Goal: Contribute content

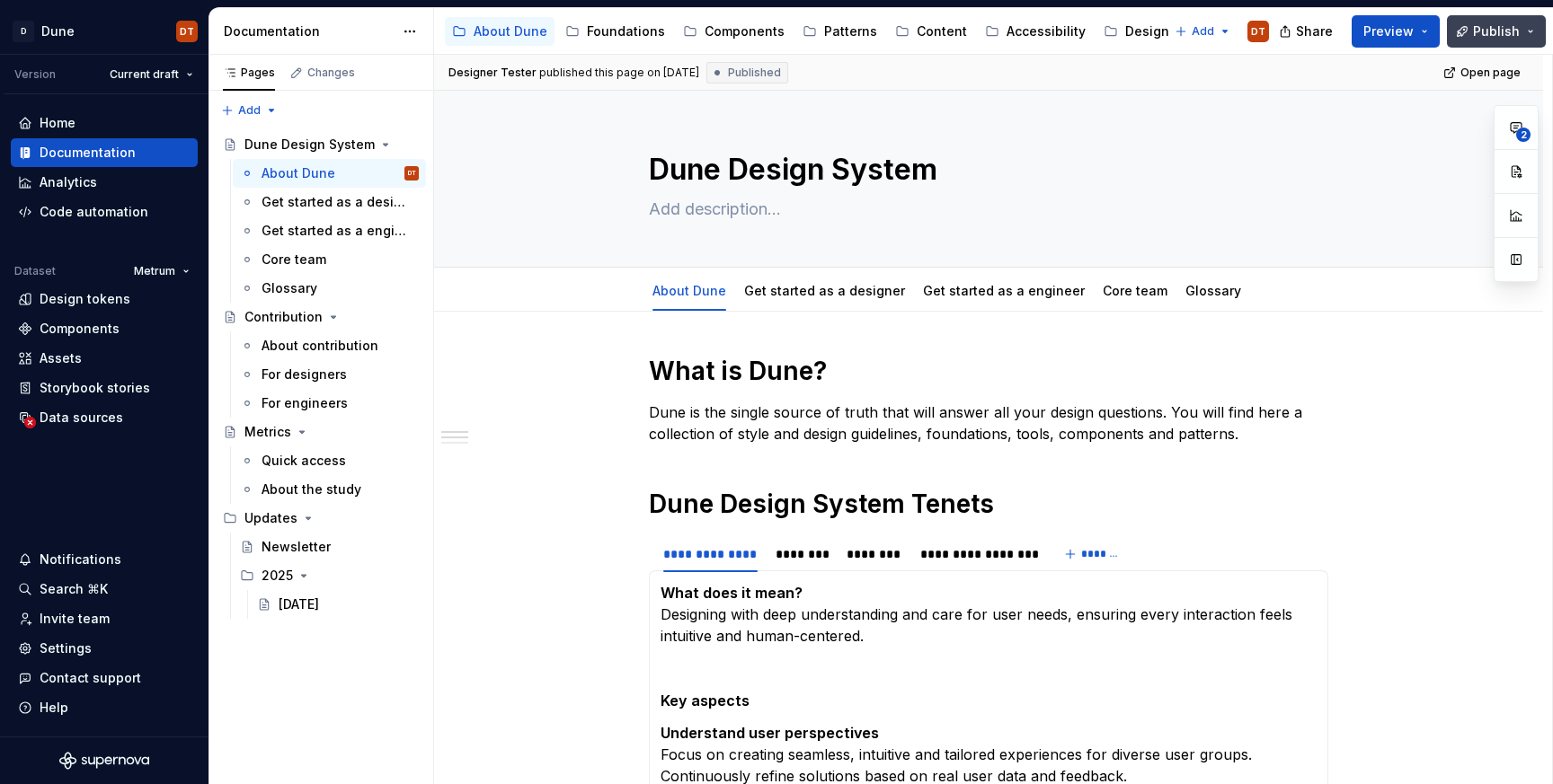
click at [1498, 27] on span "Publish" at bounding box center [1497, 31] width 47 height 18
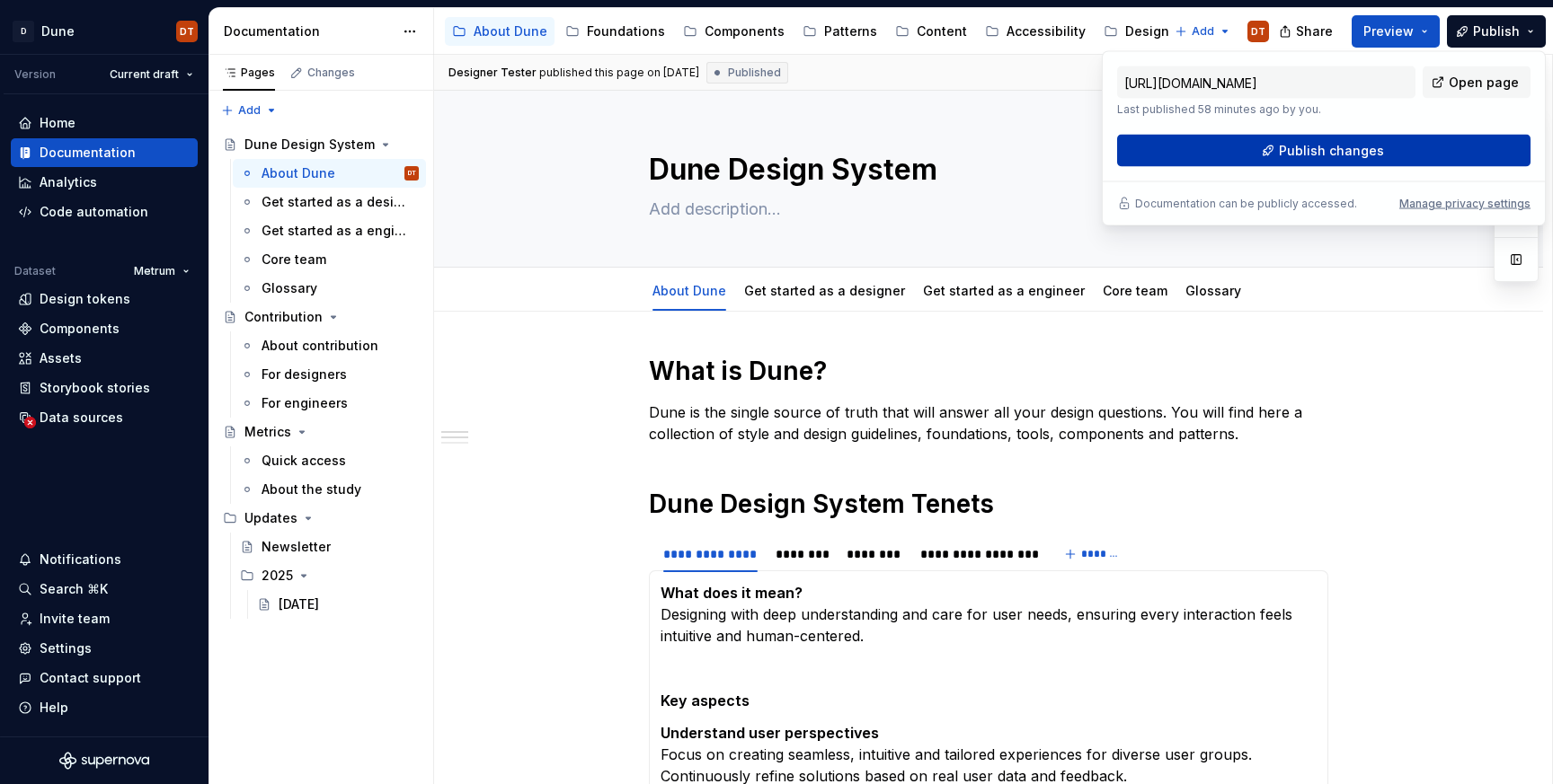
click at [1269, 148] on button "Publish changes" at bounding box center [1323, 150] width 414 height 32
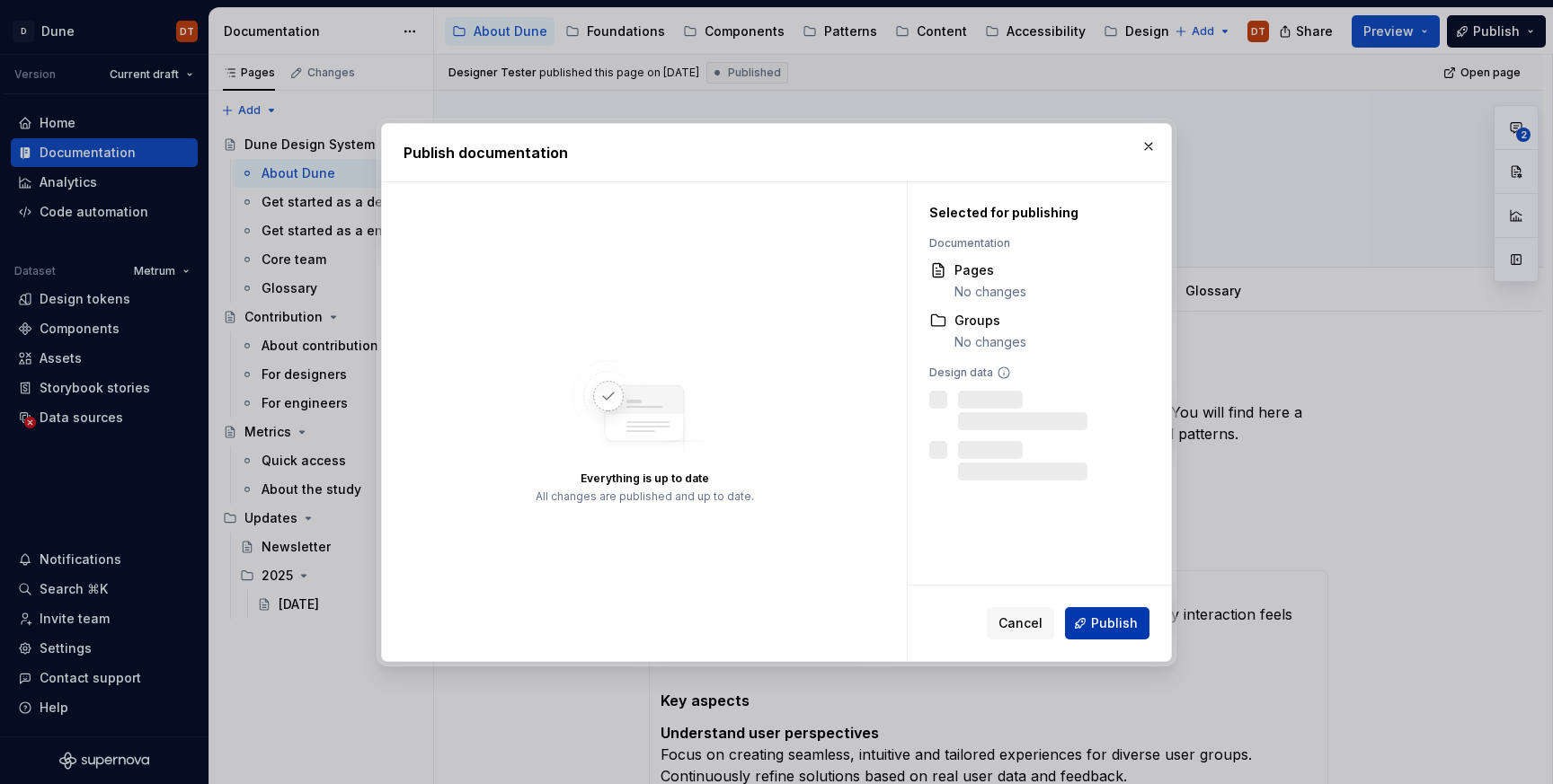
click at [1117, 625] on span "Publish" at bounding box center [1115, 623] width 47 height 18
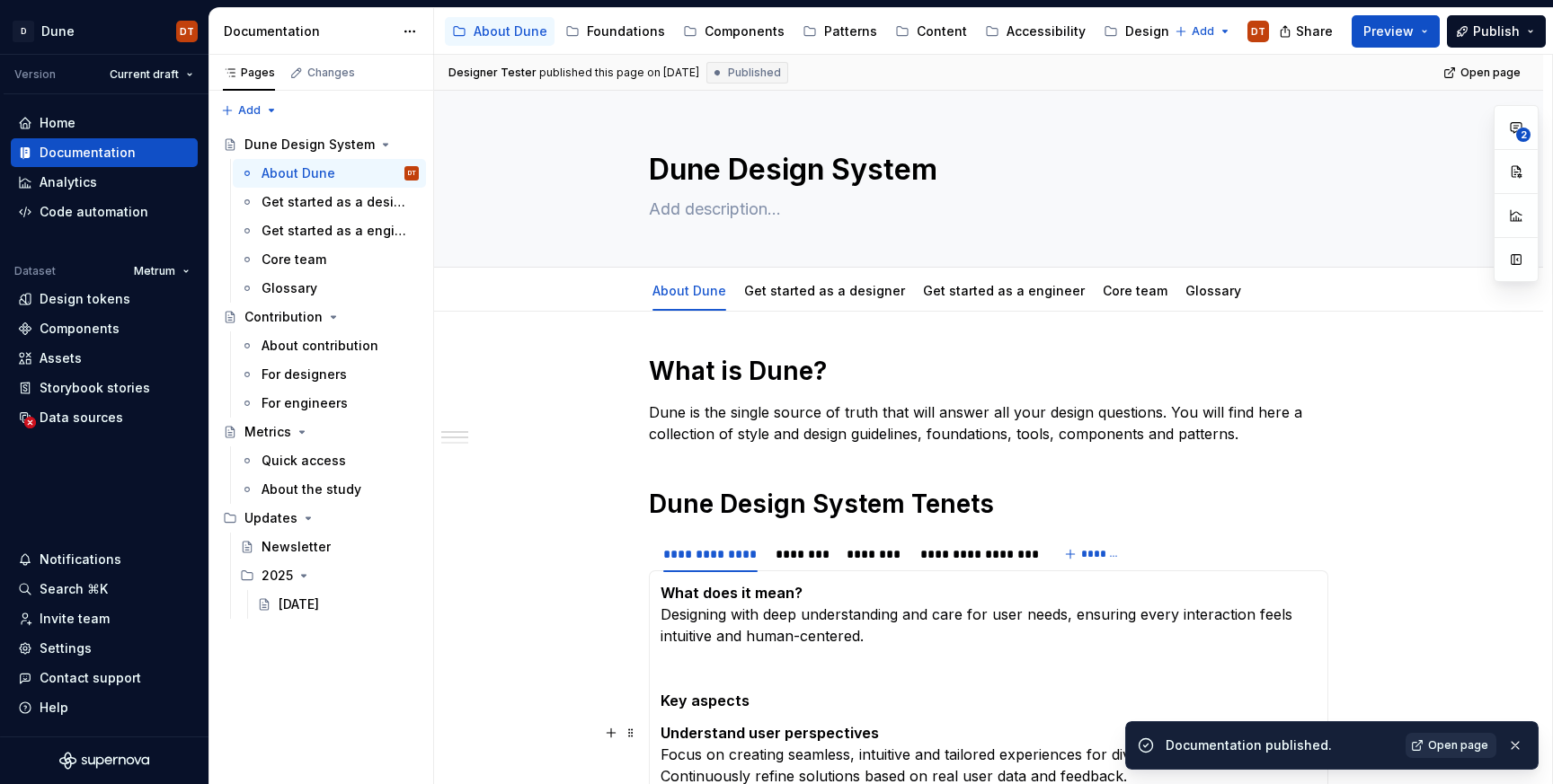
click at [1447, 746] on span "Open page" at bounding box center [1458, 746] width 60 height 15
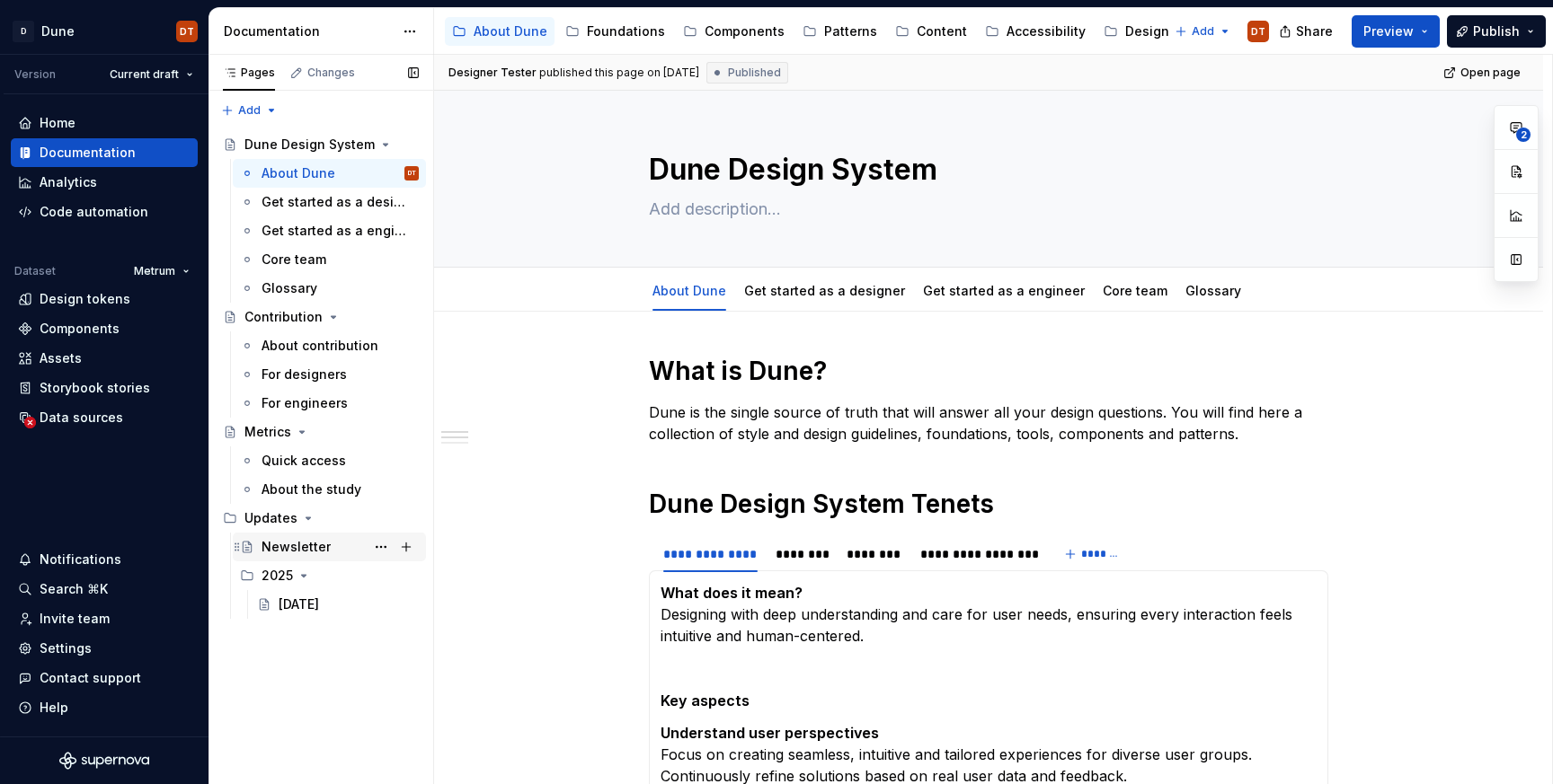
click at [302, 551] on div "Newsletter" at bounding box center [296, 547] width 69 height 18
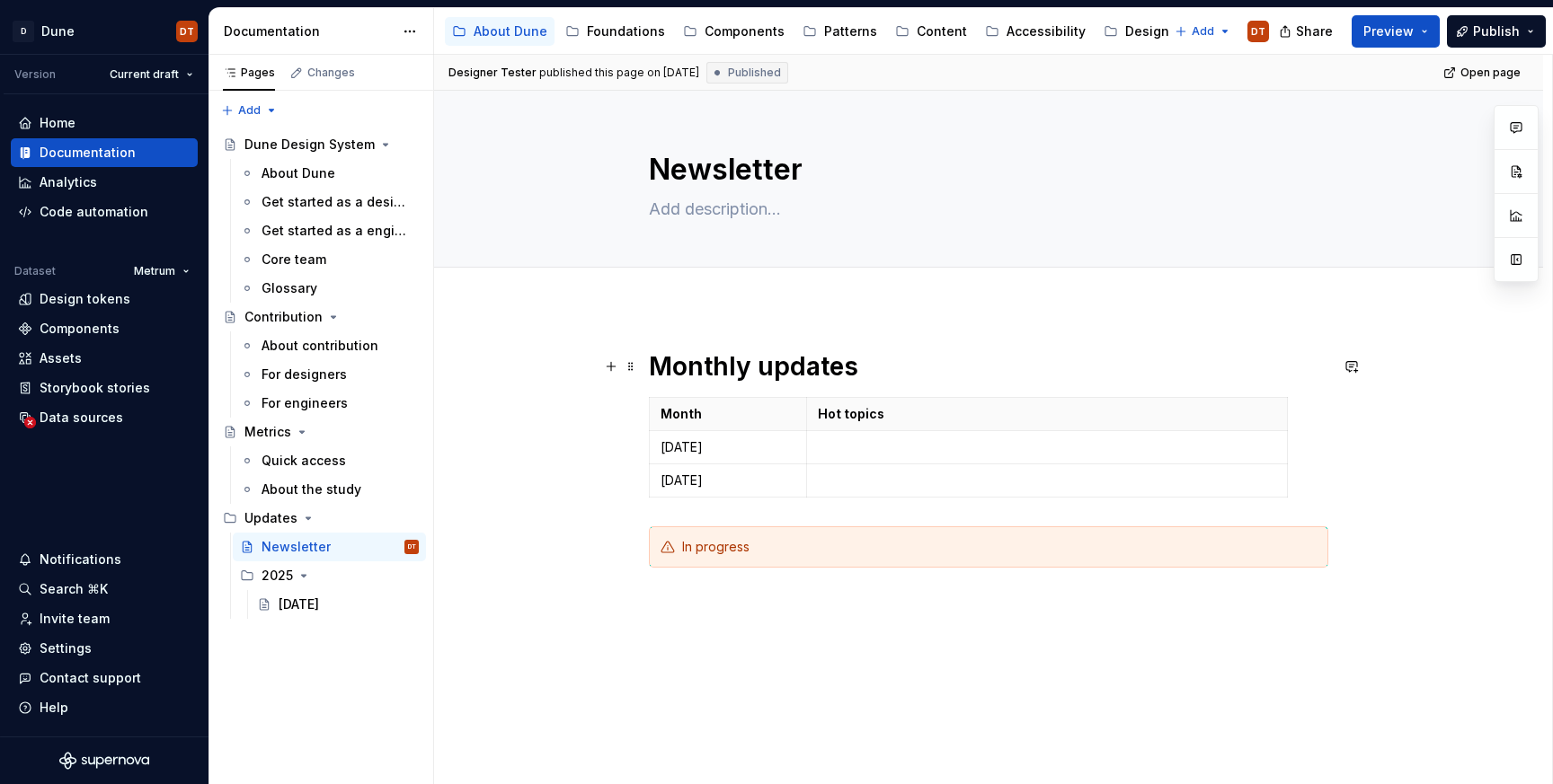
type textarea "*"
click at [865, 368] on h1 "Monthly updates" at bounding box center [988, 366] width 679 height 32
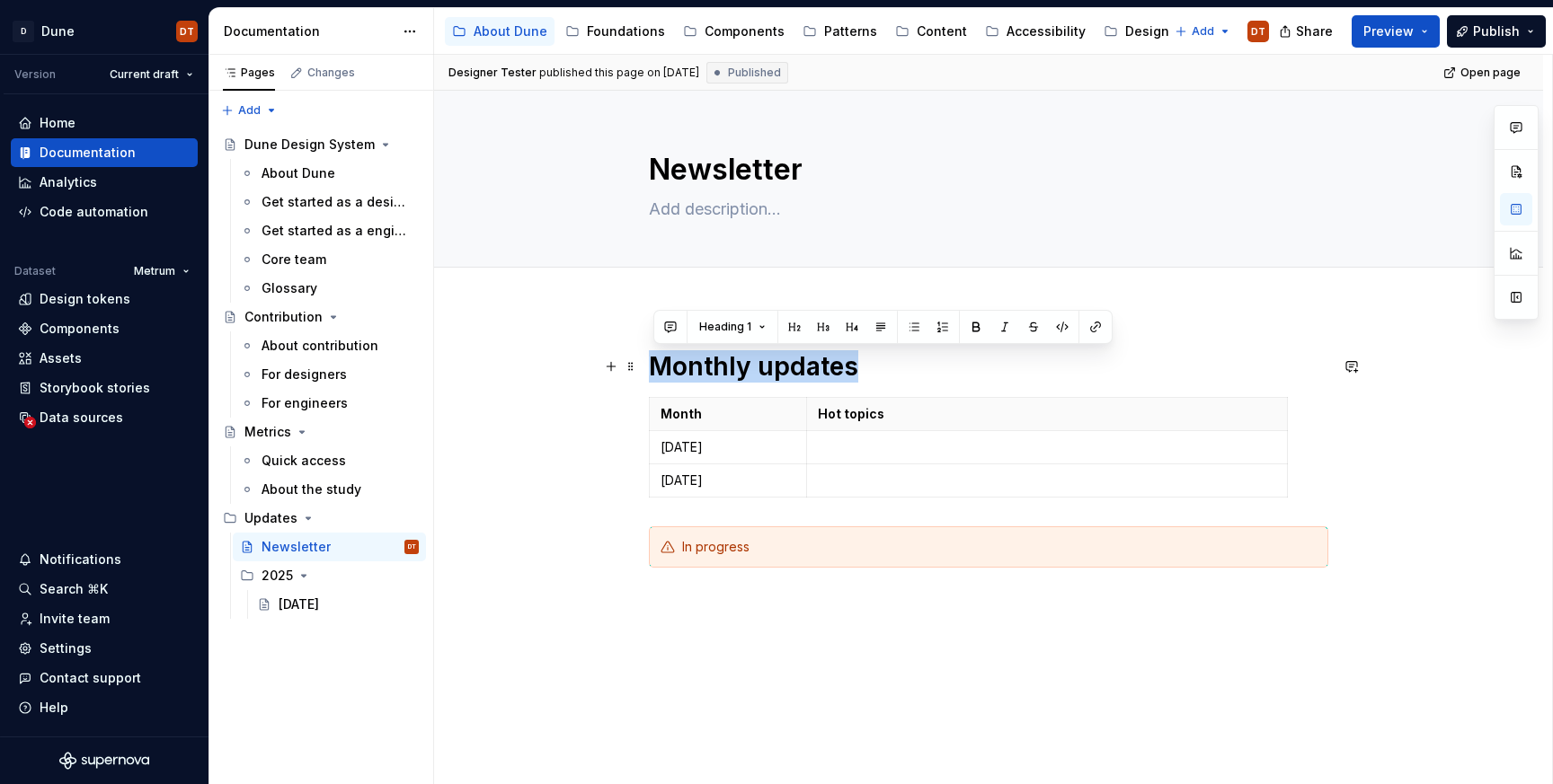
drag, startPoint x: 865, startPoint y: 368, endPoint x: 649, endPoint y: 365, distance: 216.0
click at [649, 365] on div "Monthly updates Month Hot topics [DATE] [DATE] In progress" at bounding box center [989, 588] width 1109 height 561
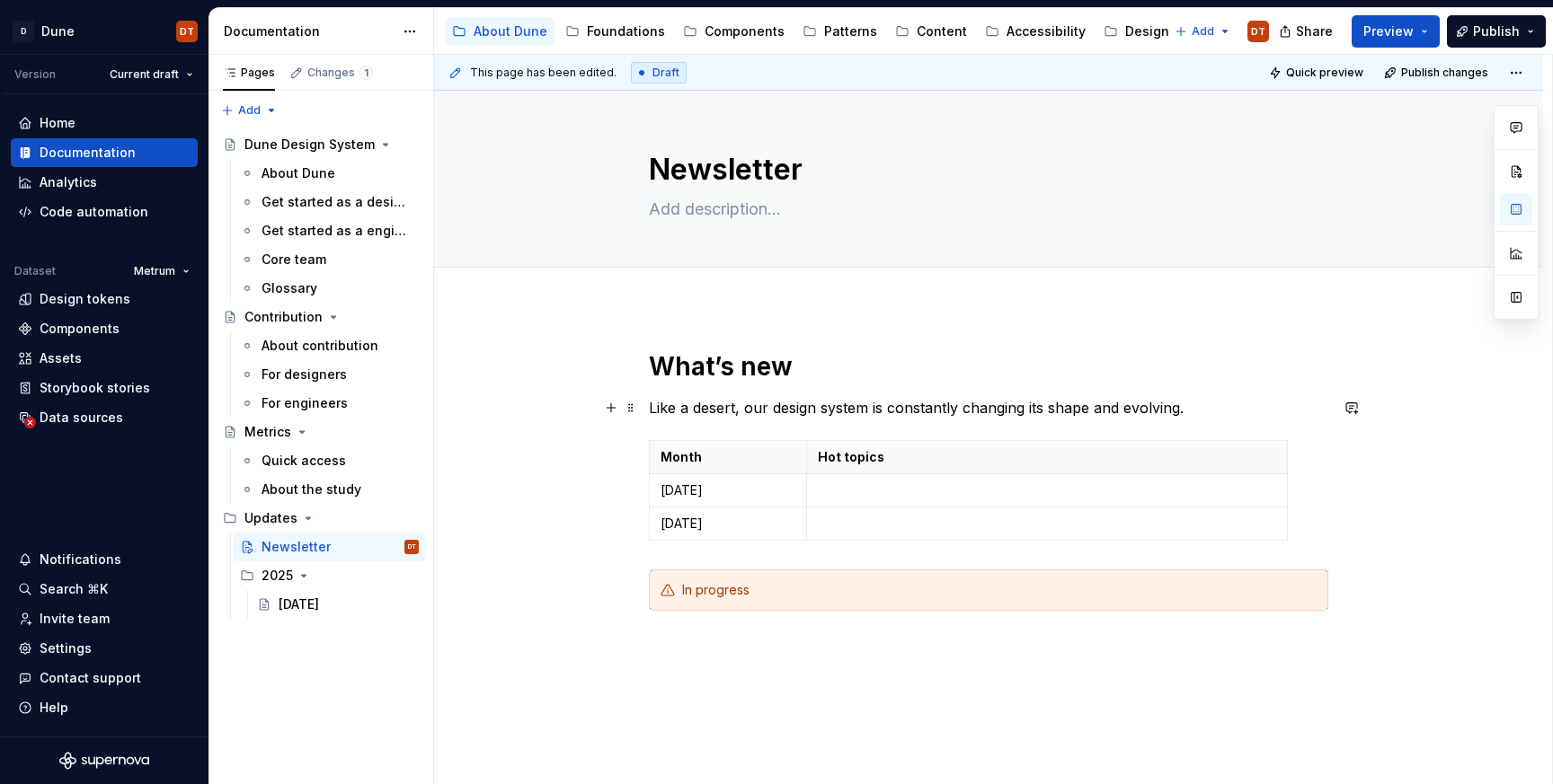
click at [739, 405] on p "Like a desert, our design system is constantly changing its shape and evolving." at bounding box center [988, 408] width 679 height 22
click at [773, 406] on p "Like a desert, our design system is constantly changing its shape and evolving." at bounding box center [988, 408] width 679 height 22
click at [1233, 409] on p "Like a desert, our Dune Design System is constantly changing its shape and evol…" at bounding box center [988, 408] width 679 height 22
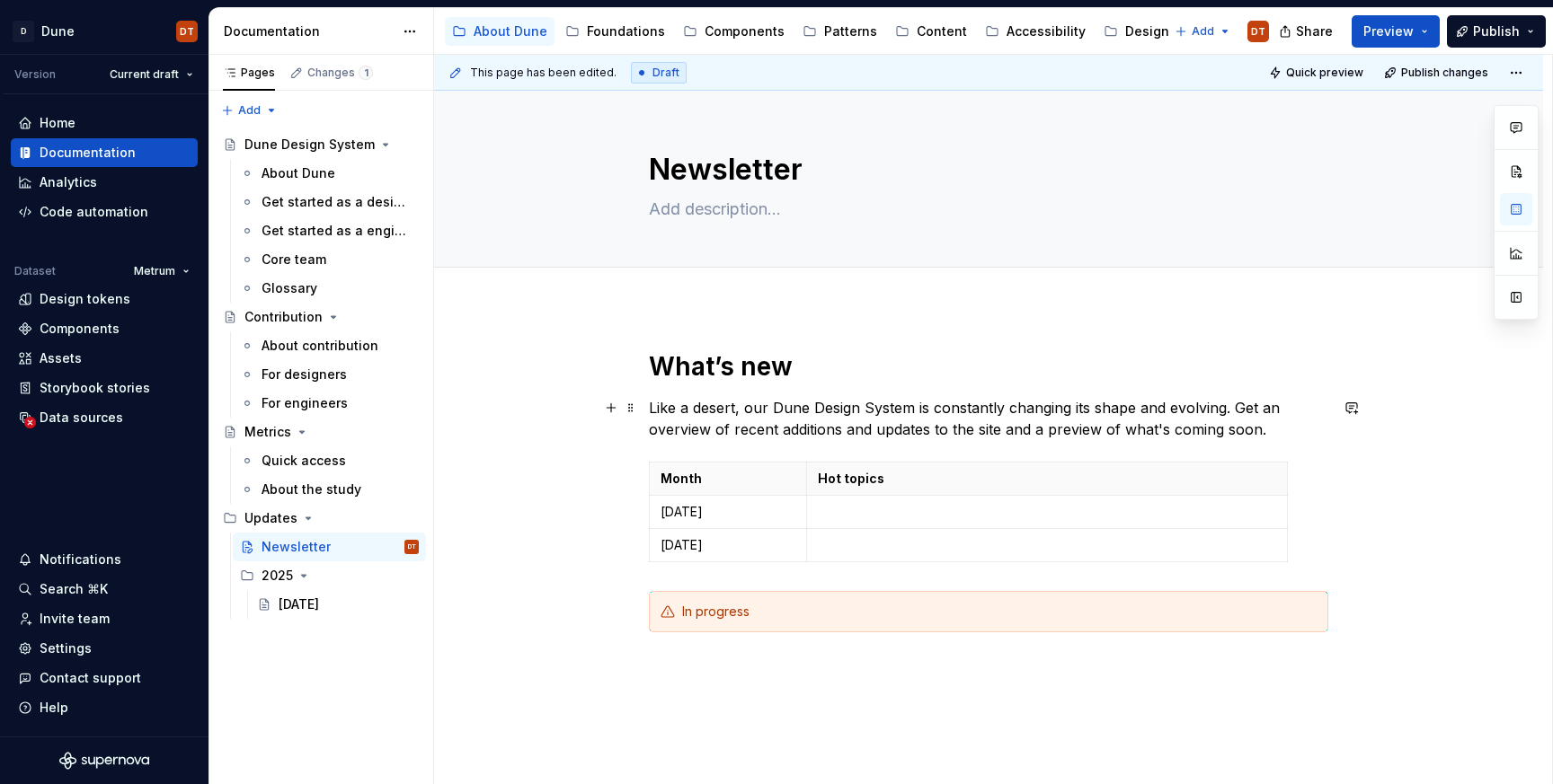
click at [1038, 430] on p "Like a desert, our Dune Design System is constantly changing its shape and evol…" at bounding box center [988, 419] width 679 height 43
click at [1012, 428] on p "Like a desert, our Dune Design System is constantly changing its shape and evol…" at bounding box center [988, 419] width 679 height 43
click at [997, 429] on p "Like a desert, our Dune Design System is constantly changing its shape and evol…" at bounding box center [988, 418] width 679 height 43
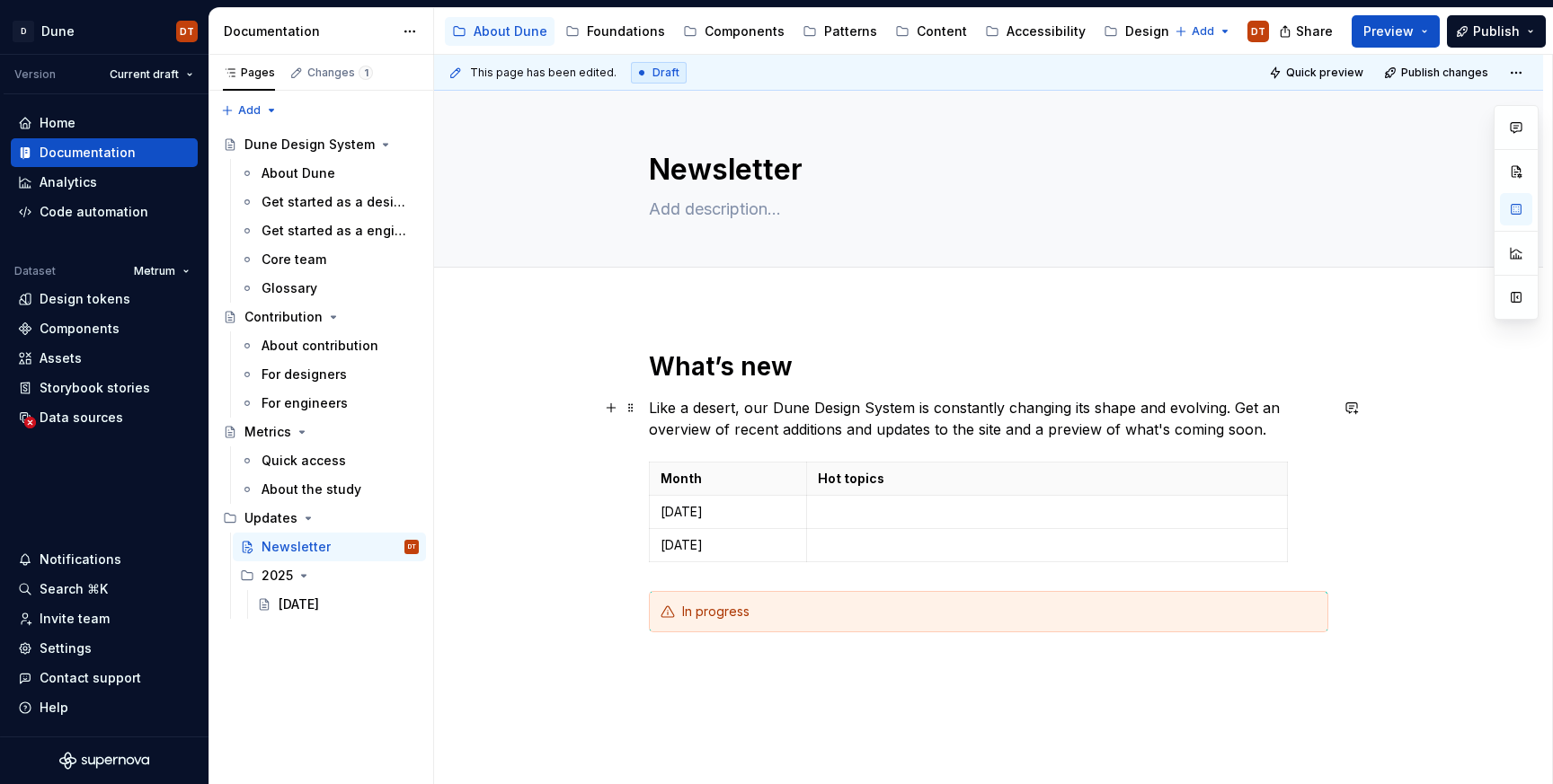
click at [990, 434] on p "Like a desert, our Dune Design System is constantly changing its shape and evol…" at bounding box center [988, 419] width 679 height 43
click at [981, 432] on p "Like a desert, our Dune Design System is constantly changing its shape and evol…" at bounding box center [988, 419] width 679 height 43
click at [739, 405] on p "Like a desert, our Dune Design System is constantly changing its shape and evol…" at bounding box center [988, 419] width 679 height 43
drag, startPoint x: 1175, startPoint y: 428, endPoint x: 1201, endPoint y: 429, distance: 26.0
click at [1175, 428] on p "Like a desert, our Dune Design System is constantly changing its shape and evol…" at bounding box center [988, 419] width 679 height 43
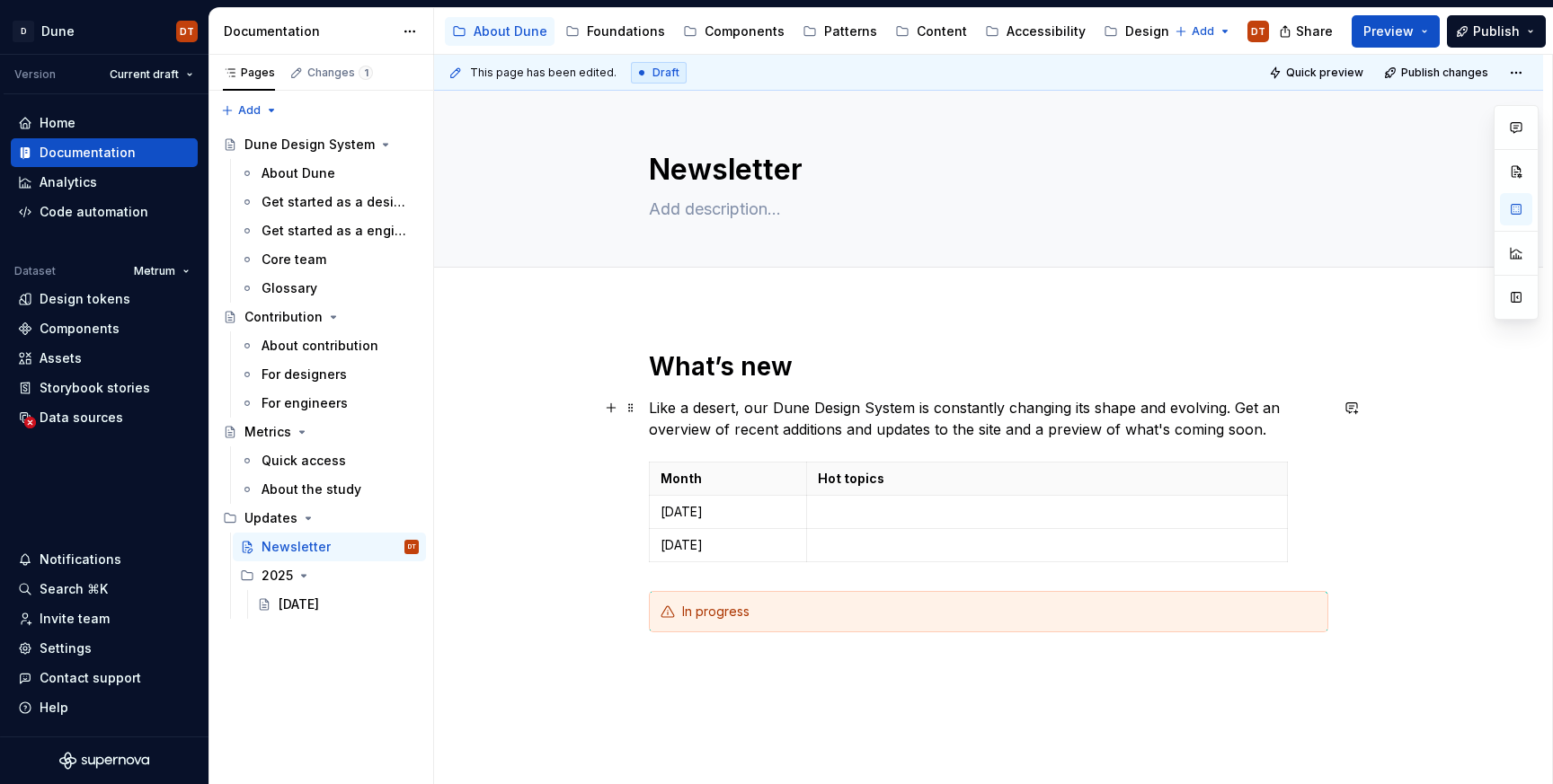
click at [1206, 429] on p "Like a desert, our Dune Design System is constantly changing its shape and evol…" at bounding box center [988, 419] width 679 height 43
click at [1220, 429] on p "Like a desert, our Dune Design System is constantly changing its shape and evol…" at bounding box center [988, 419] width 679 height 43
click at [1244, 430] on p "Like a desert, our Dune Design System is constantly changing its shape and evol…" at bounding box center [988, 419] width 679 height 43
click at [638, 472] on span at bounding box center [631, 471] width 15 height 26
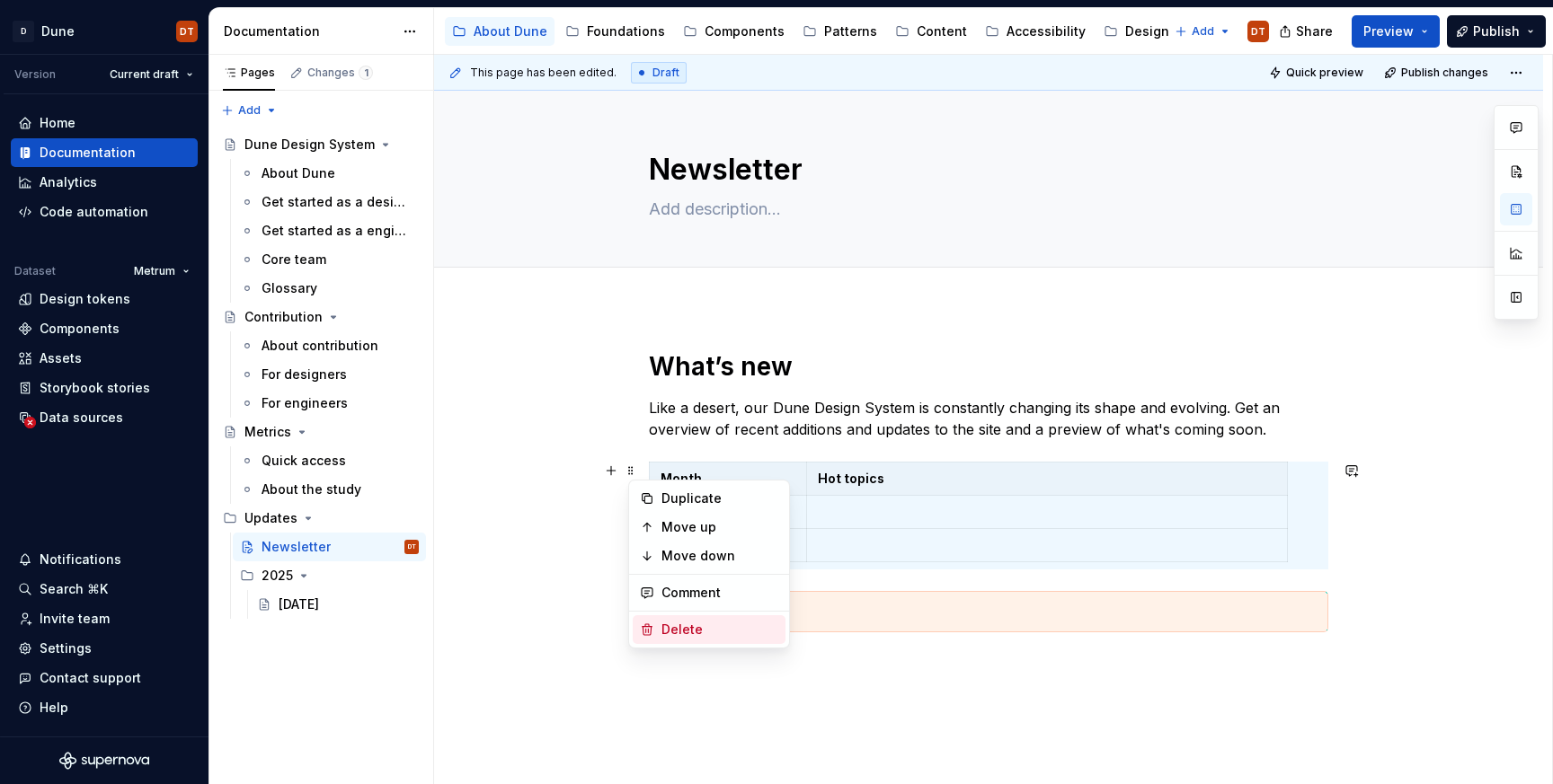
click at [704, 634] on div "Delete" at bounding box center [719, 630] width 117 height 18
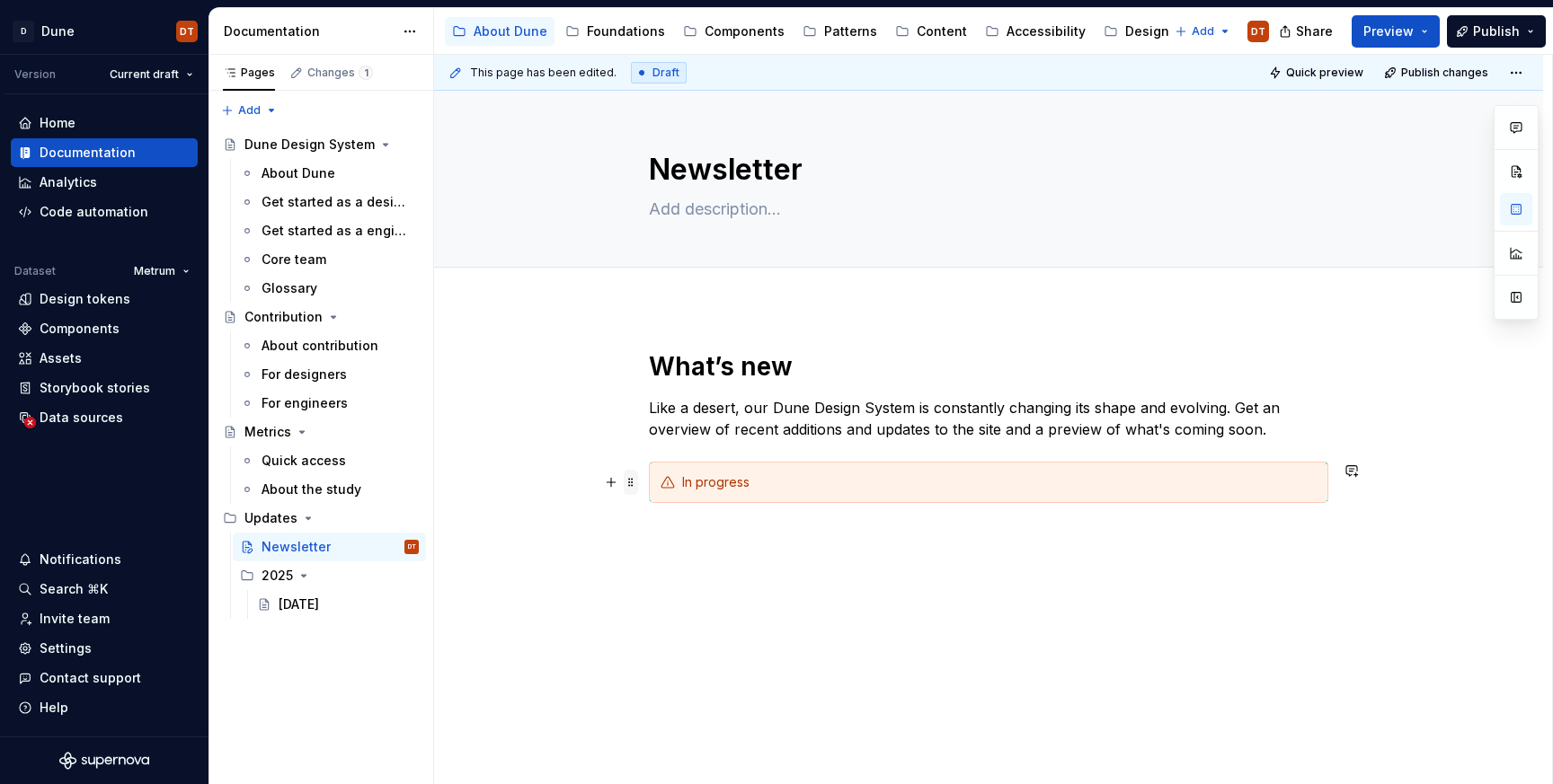
click at [633, 479] on span at bounding box center [631, 482] width 15 height 26
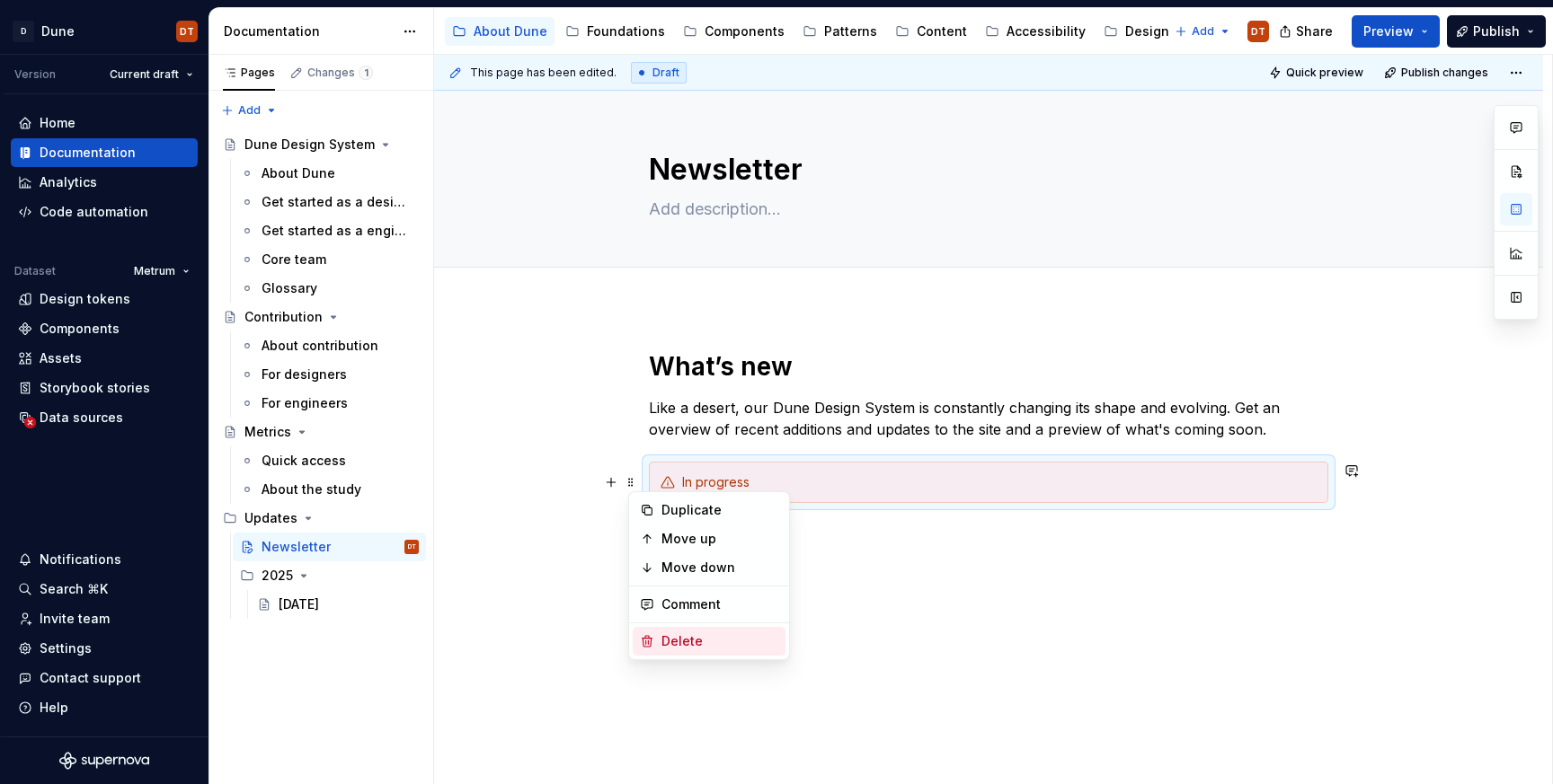
click at [685, 641] on div "Delete" at bounding box center [719, 642] width 117 height 18
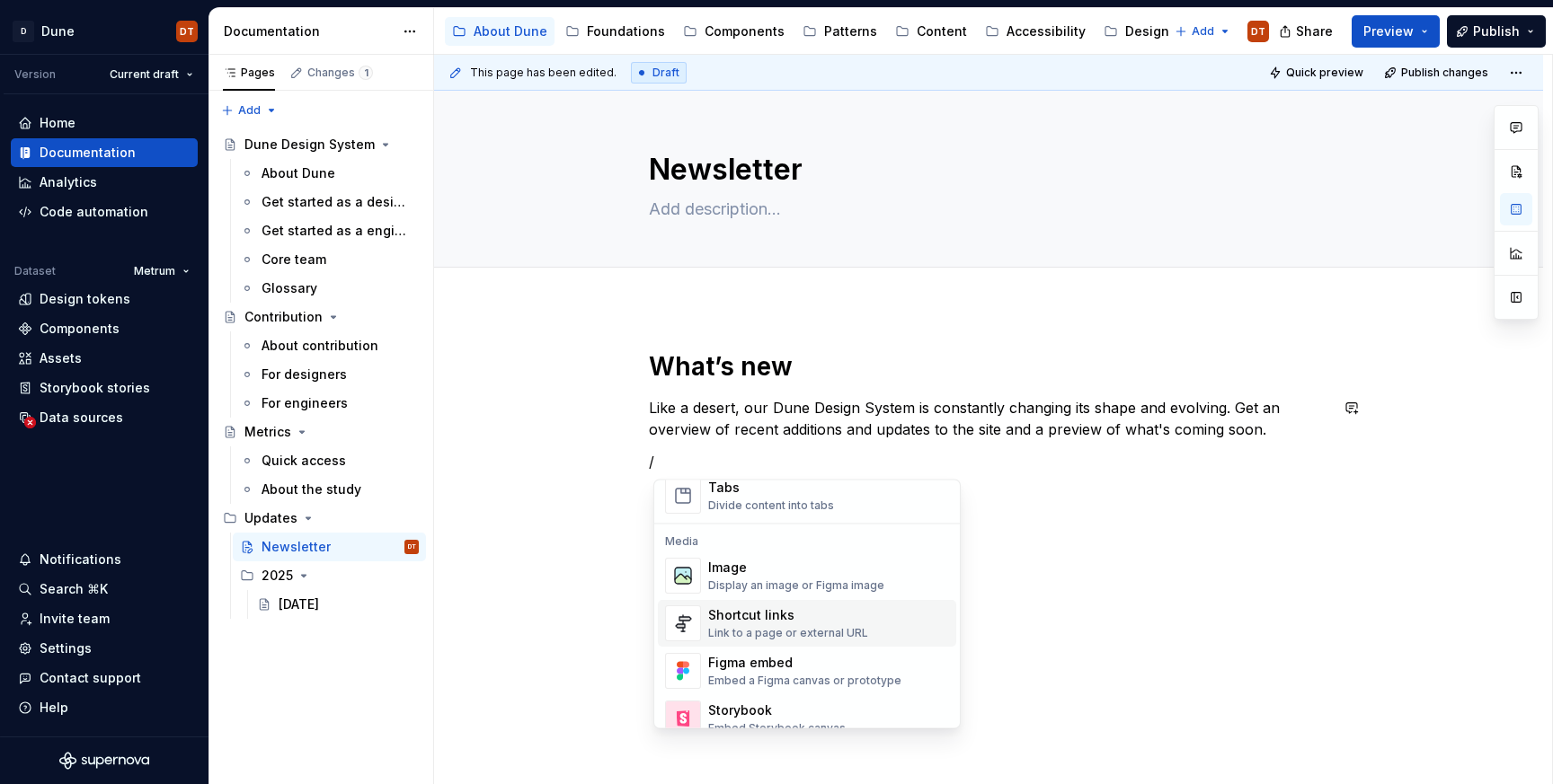
scroll to position [734, 0]
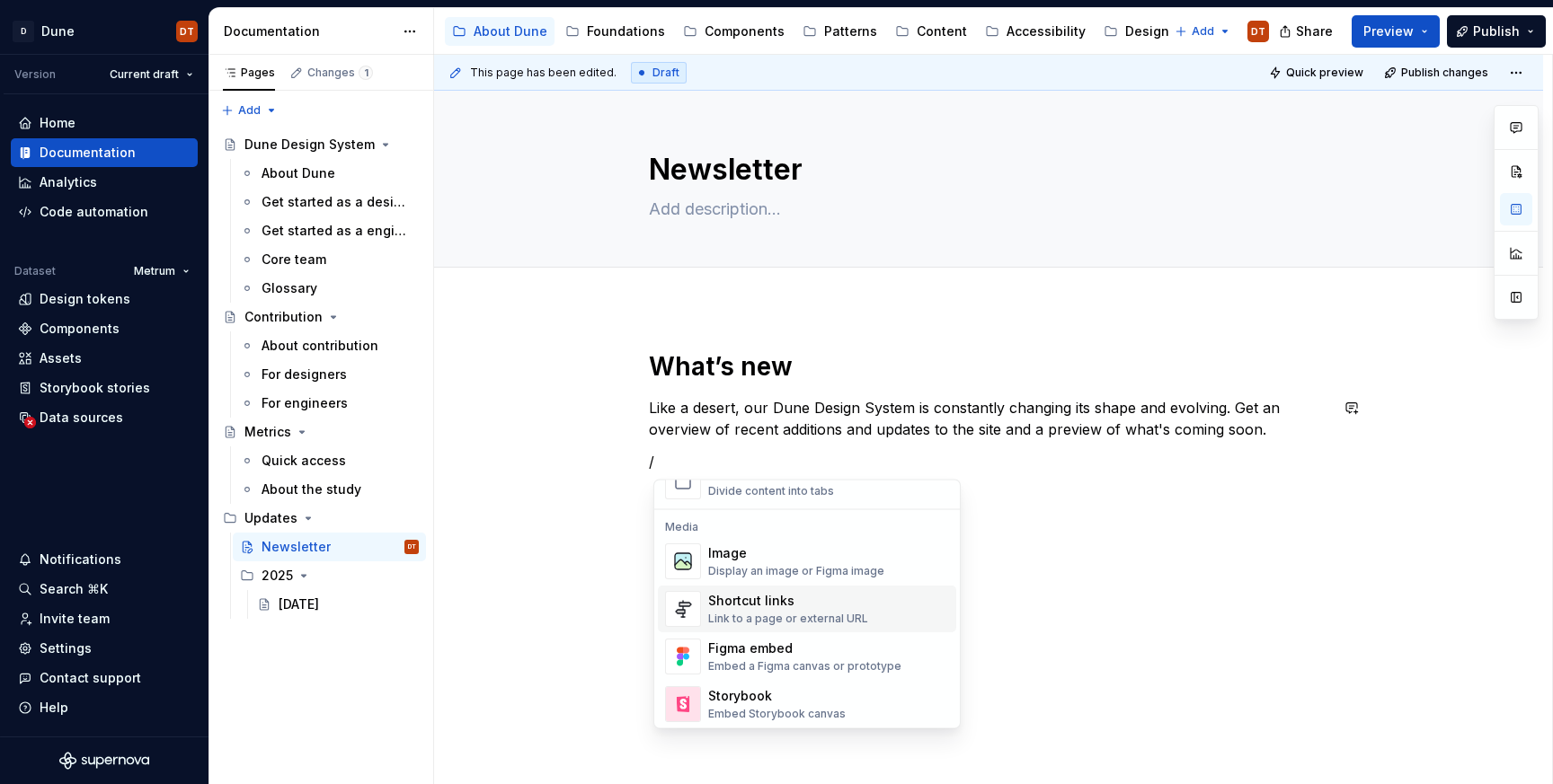
click at [842, 615] on div "Link to a page or external URL" at bounding box center [787, 620] width 160 height 15
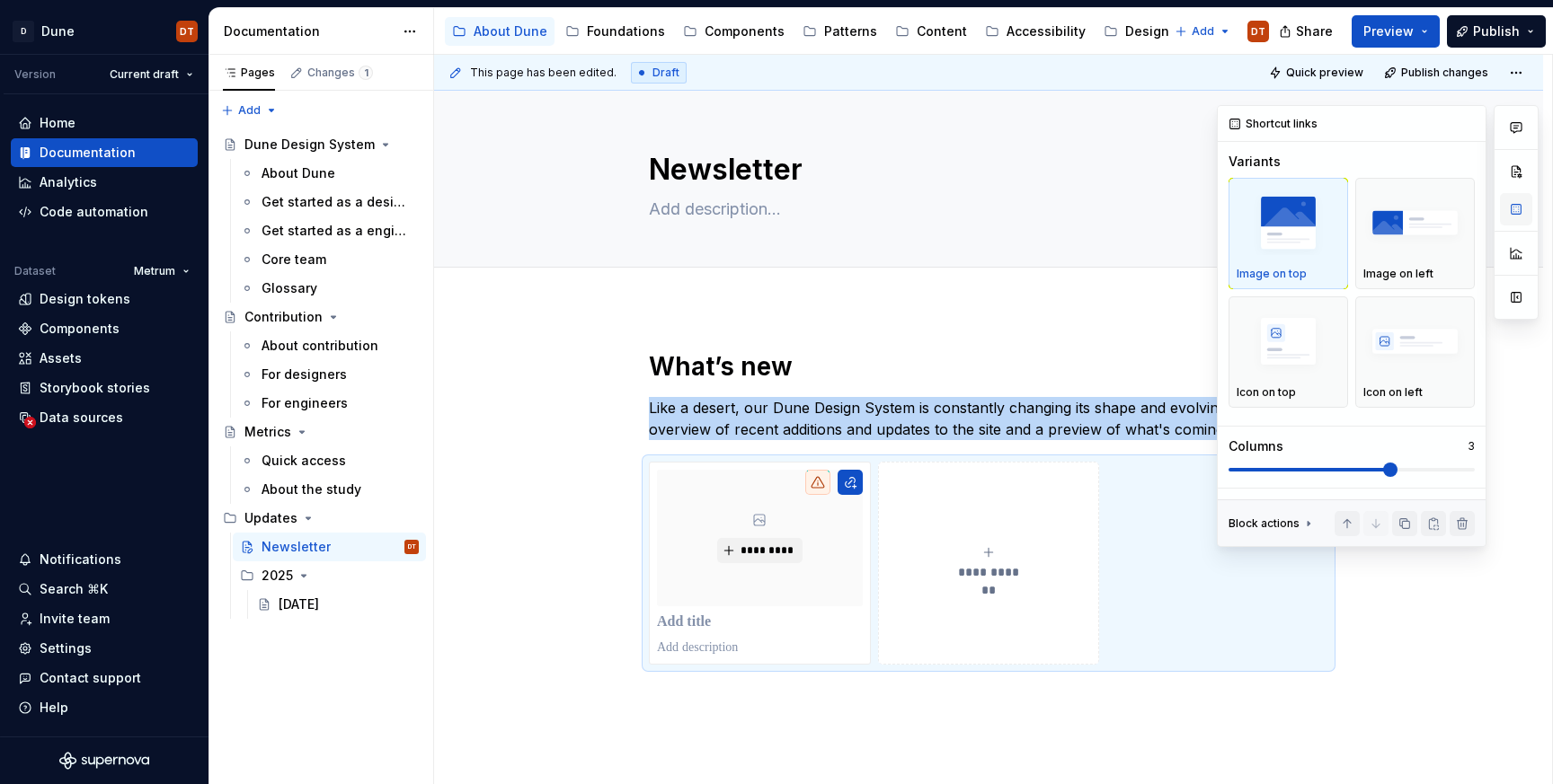
click at [1518, 215] on button "button" at bounding box center [1516, 209] width 32 height 32
click at [1470, 467] on span at bounding box center [1352, 470] width 247 height 15
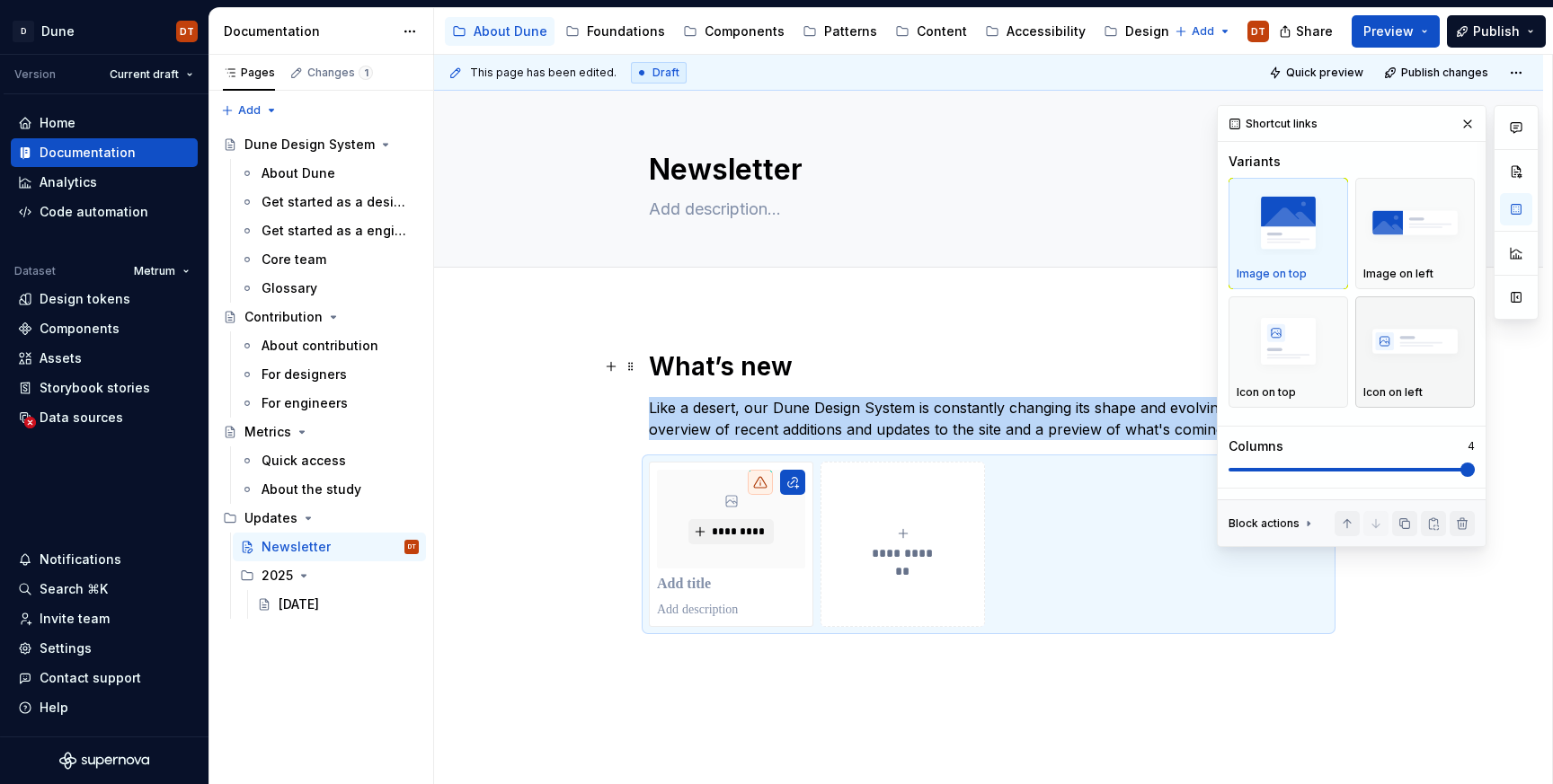
click at [1429, 377] on div "button" at bounding box center [1414, 341] width 103 height 74
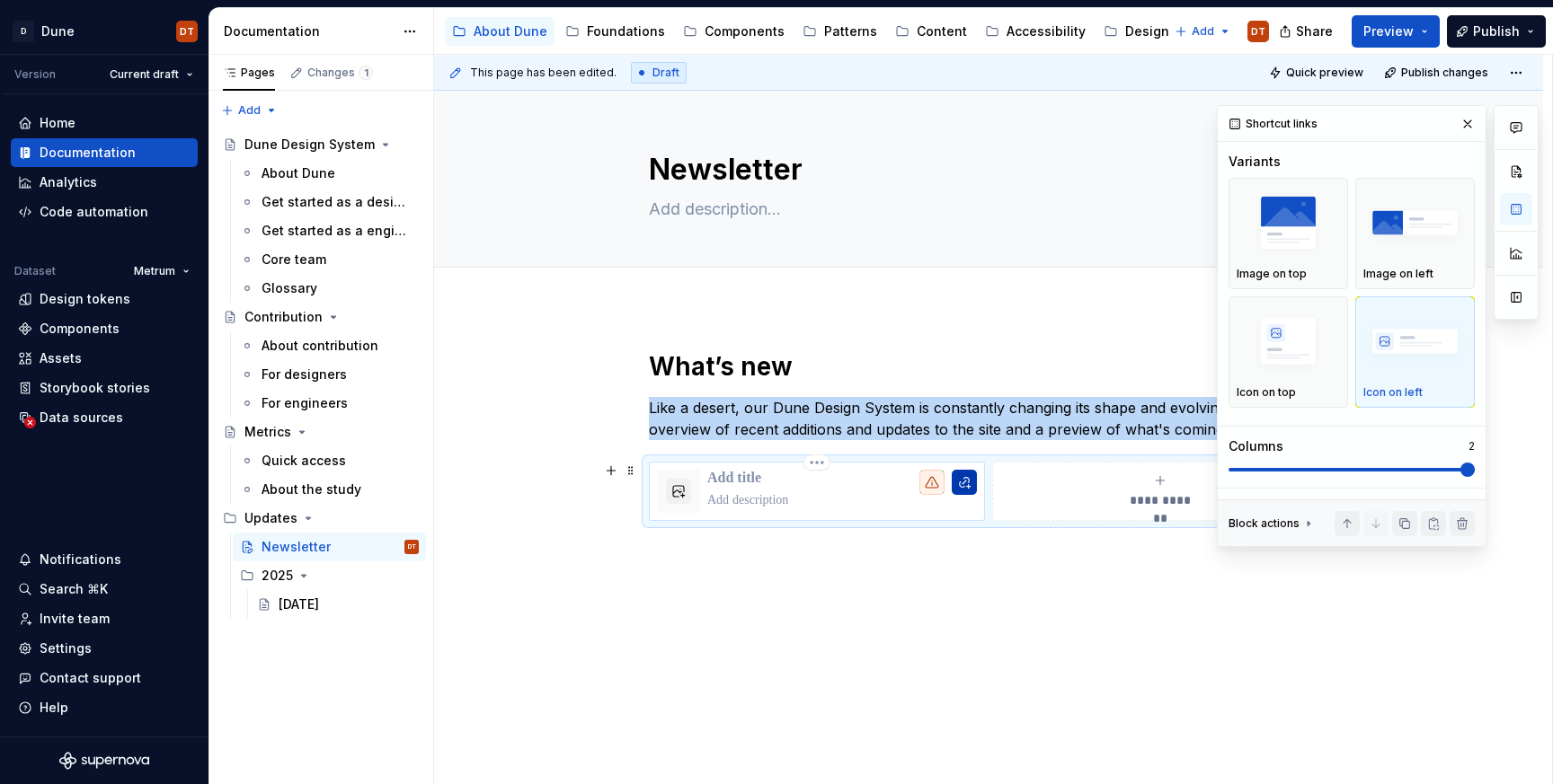
click at [970, 487] on button "button" at bounding box center [964, 482] width 26 height 26
type textarea "*"
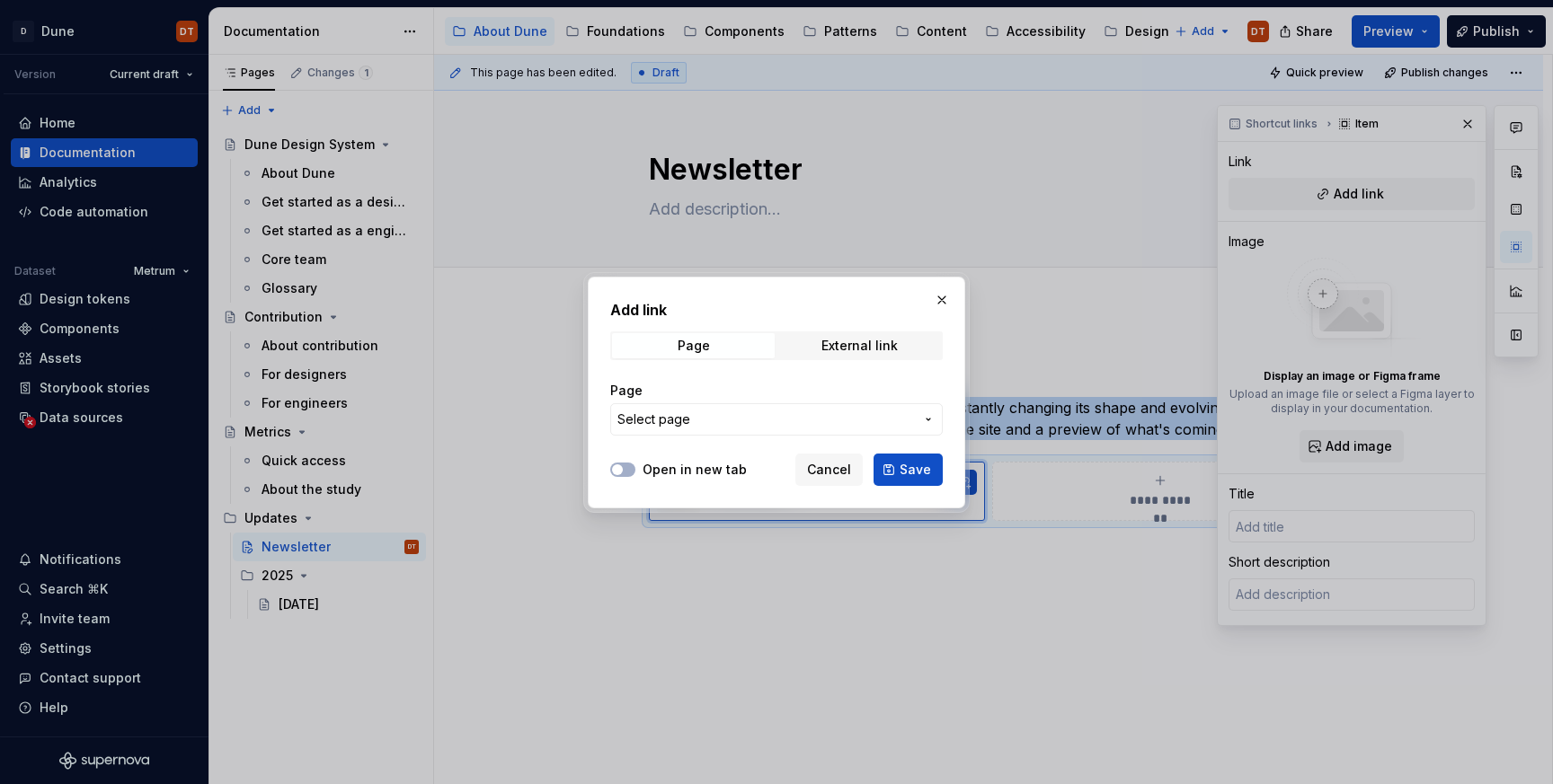
click at [919, 415] on button "Select page" at bounding box center [776, 420] width 332 height 32
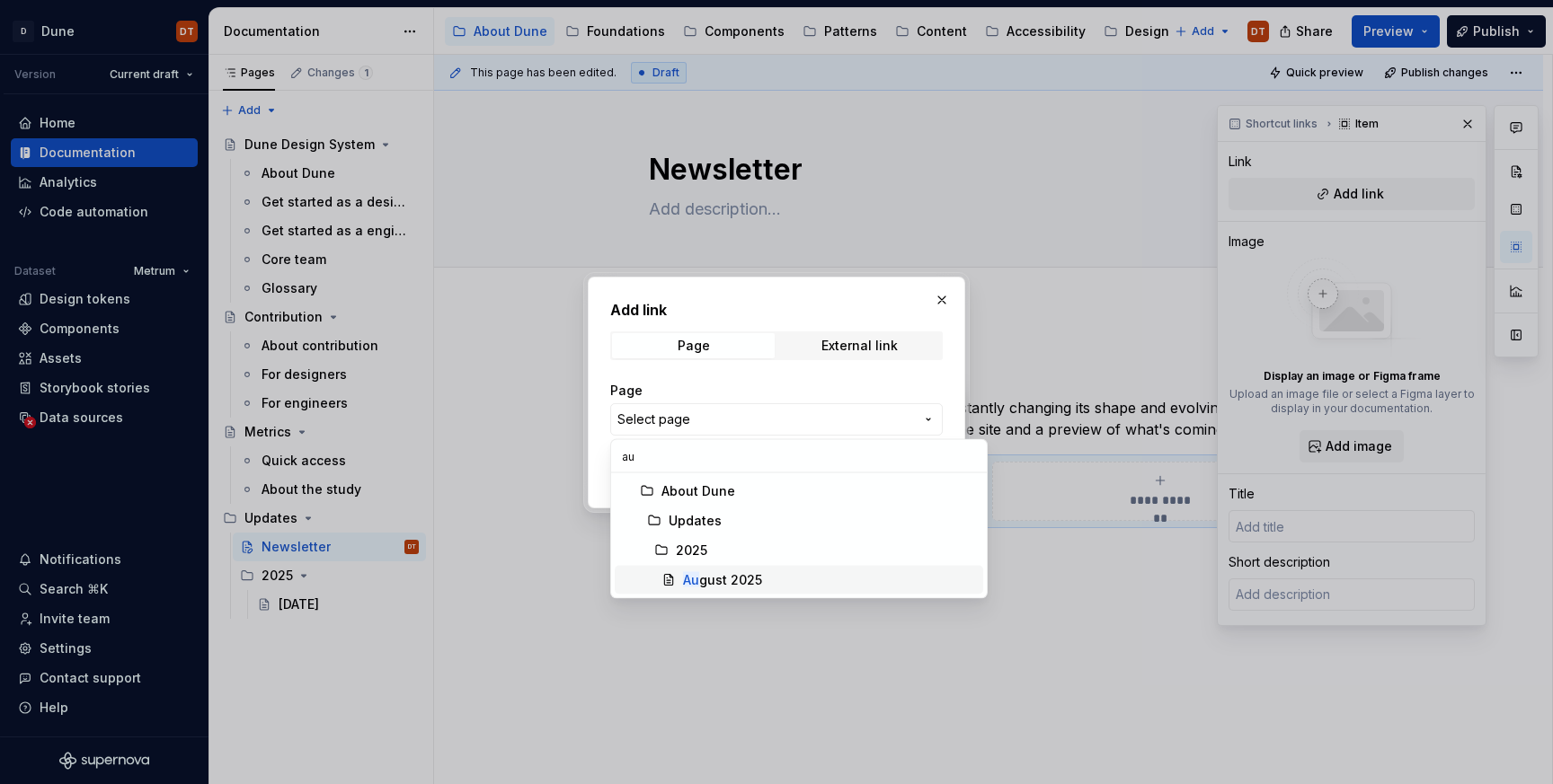
type input "au"
click at [749, 573] on div "Au gust 2025" at bounding box center [722, 581] width 79 height 18
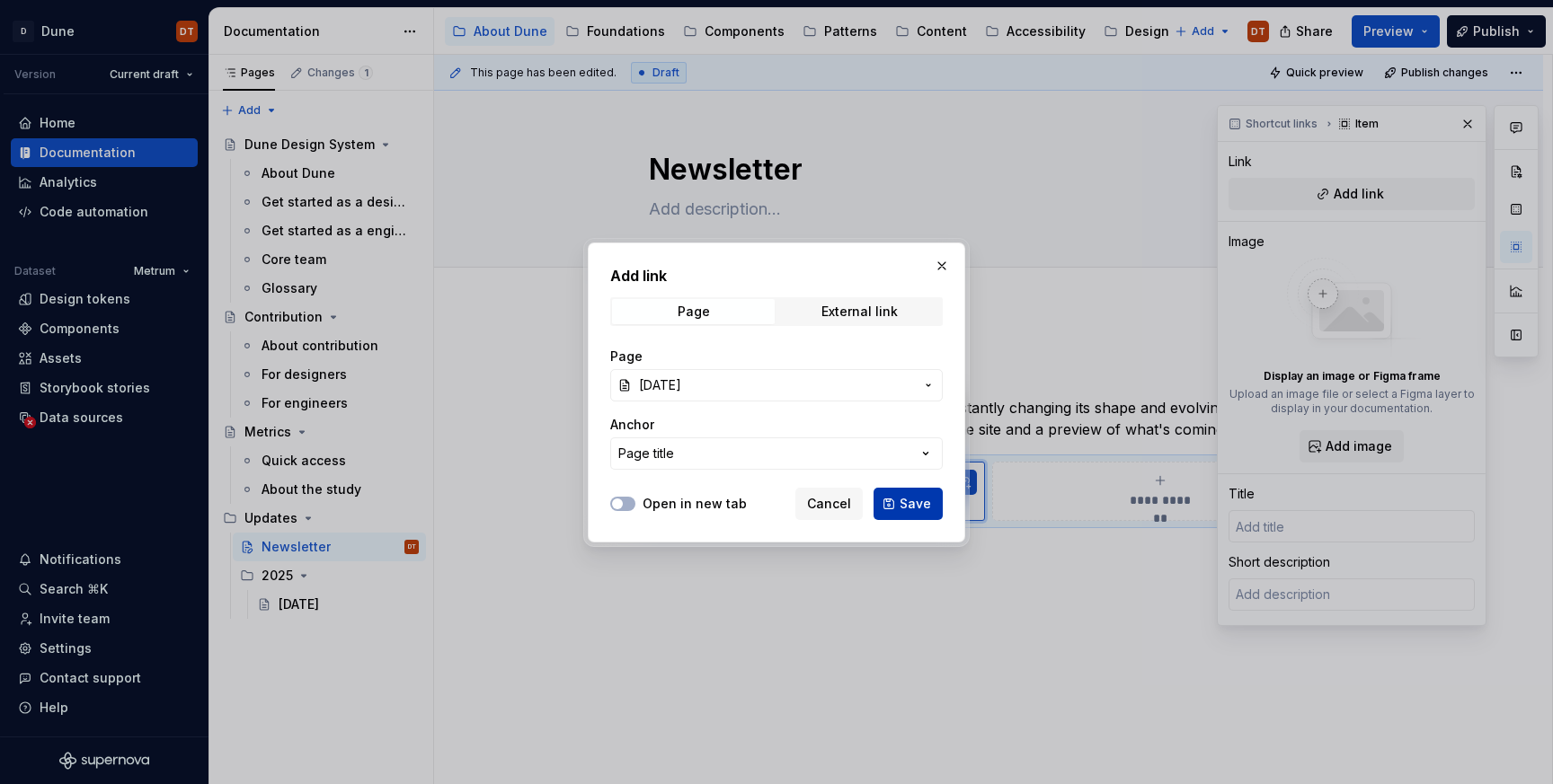
click at [919, 509] on span "Save" at bounding box center [915, 504] width 31 height 18
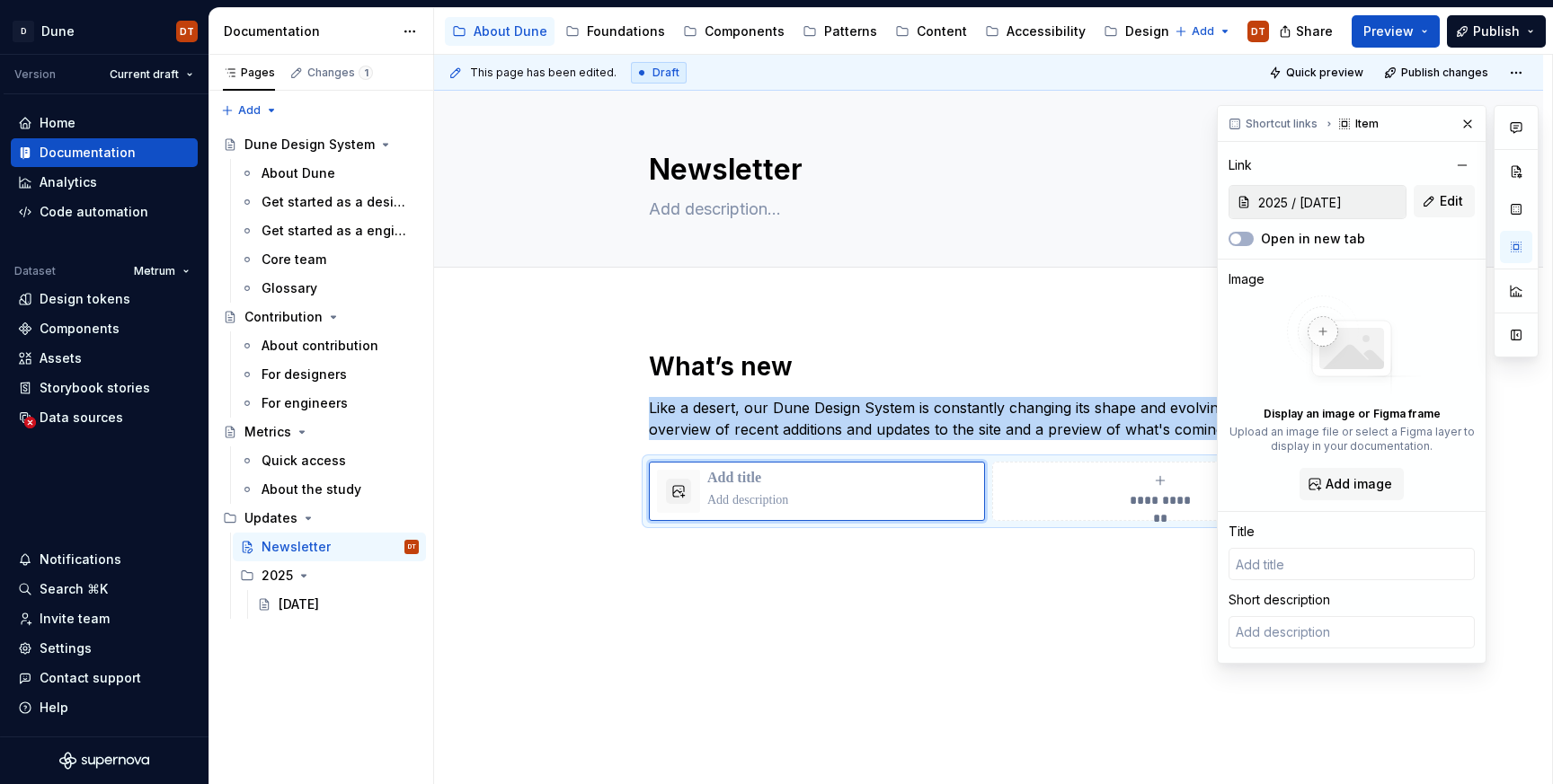
type textarea "*"
type input "[DATE]"
click at [1007, 572] on div "**********" at bounding box center [989, 542] width 1109 height 471
click at [1467, 124] on button "button" at bounding box center [1467, 124] width 26 height 26
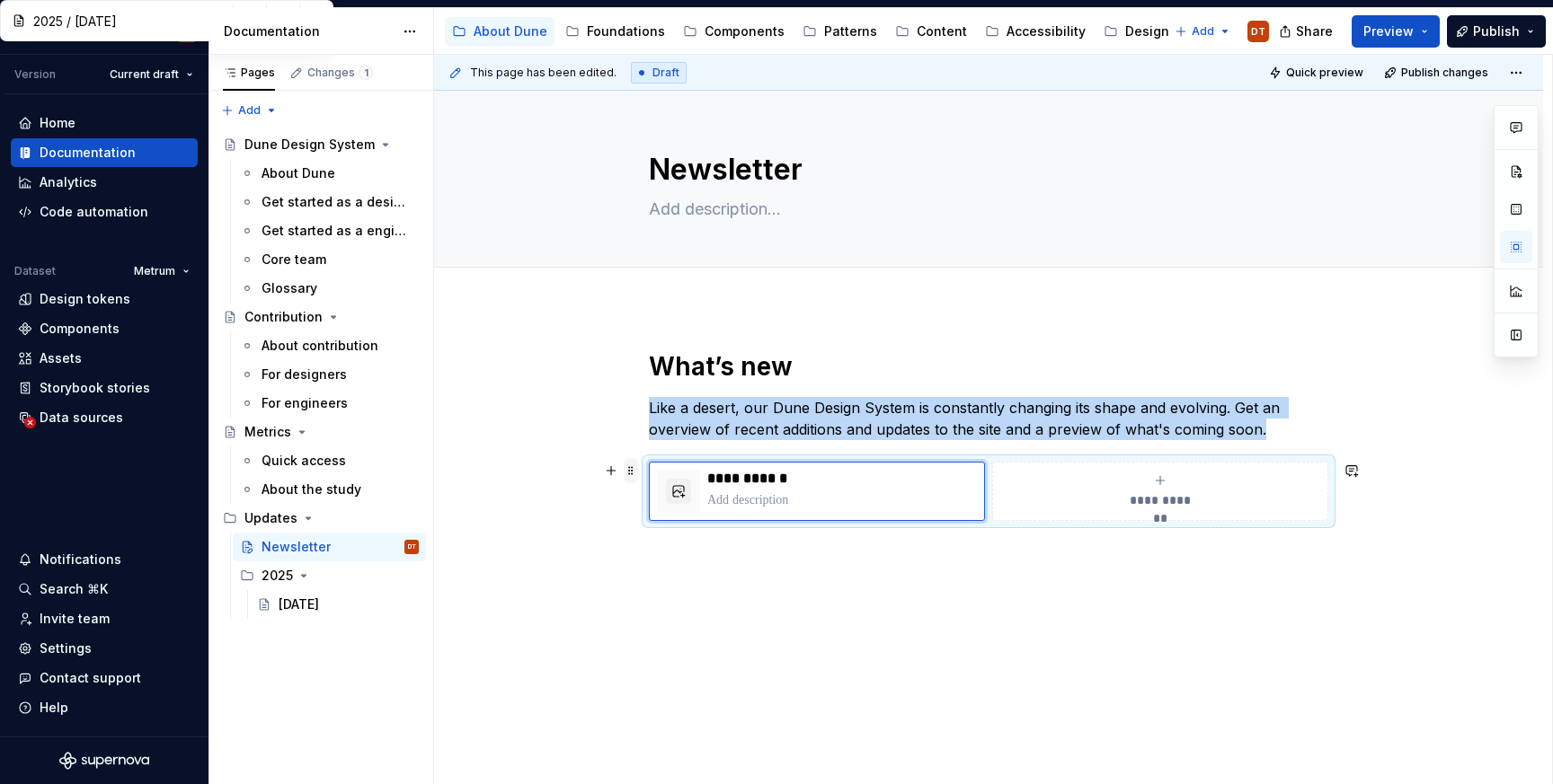
click at [637, 475] on span at bounding box center [631, 471] width 15 height 26
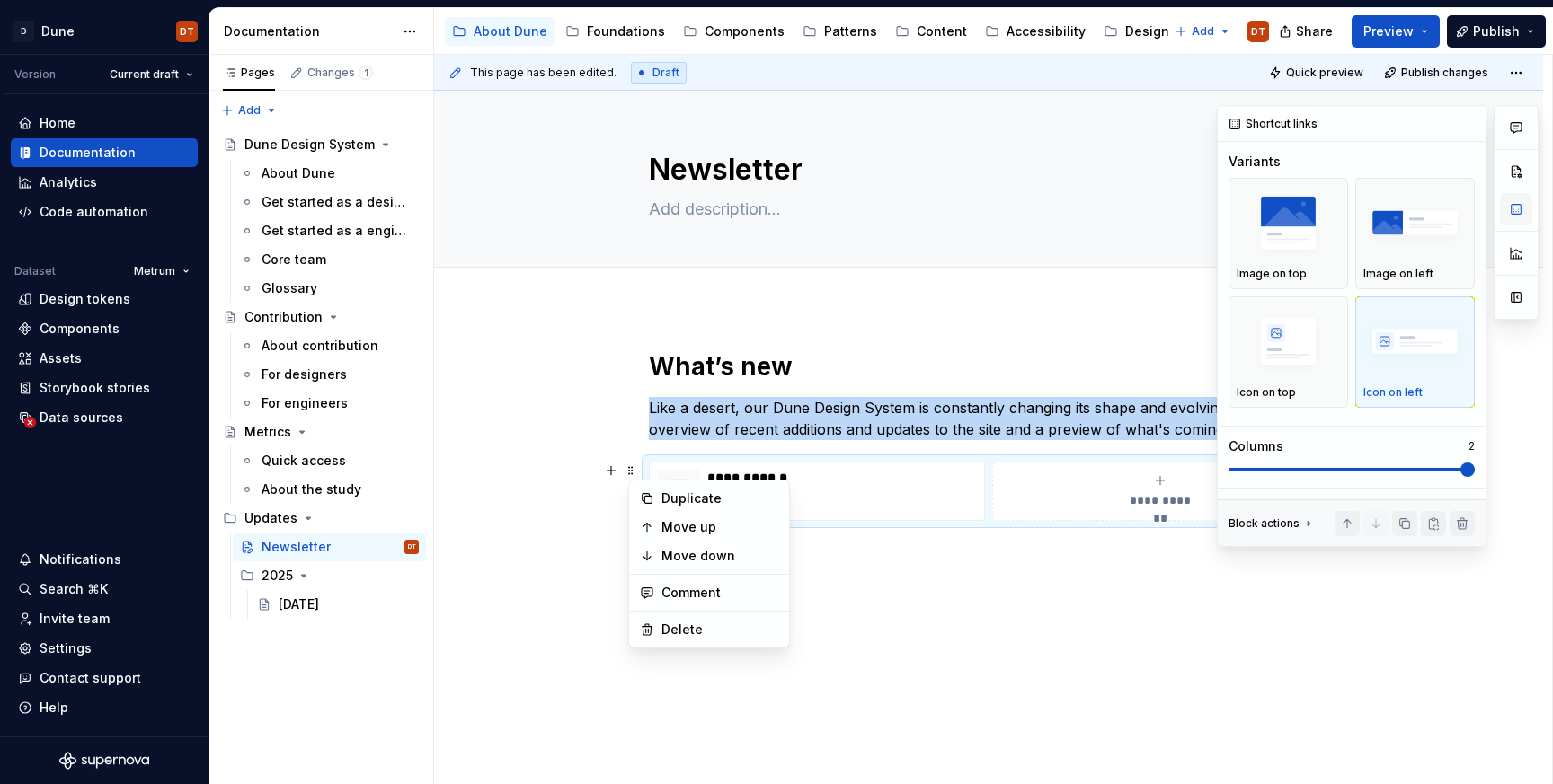
click at [1518, 208] on button "button" at bounding box center [1516, 209] width 32 height 32
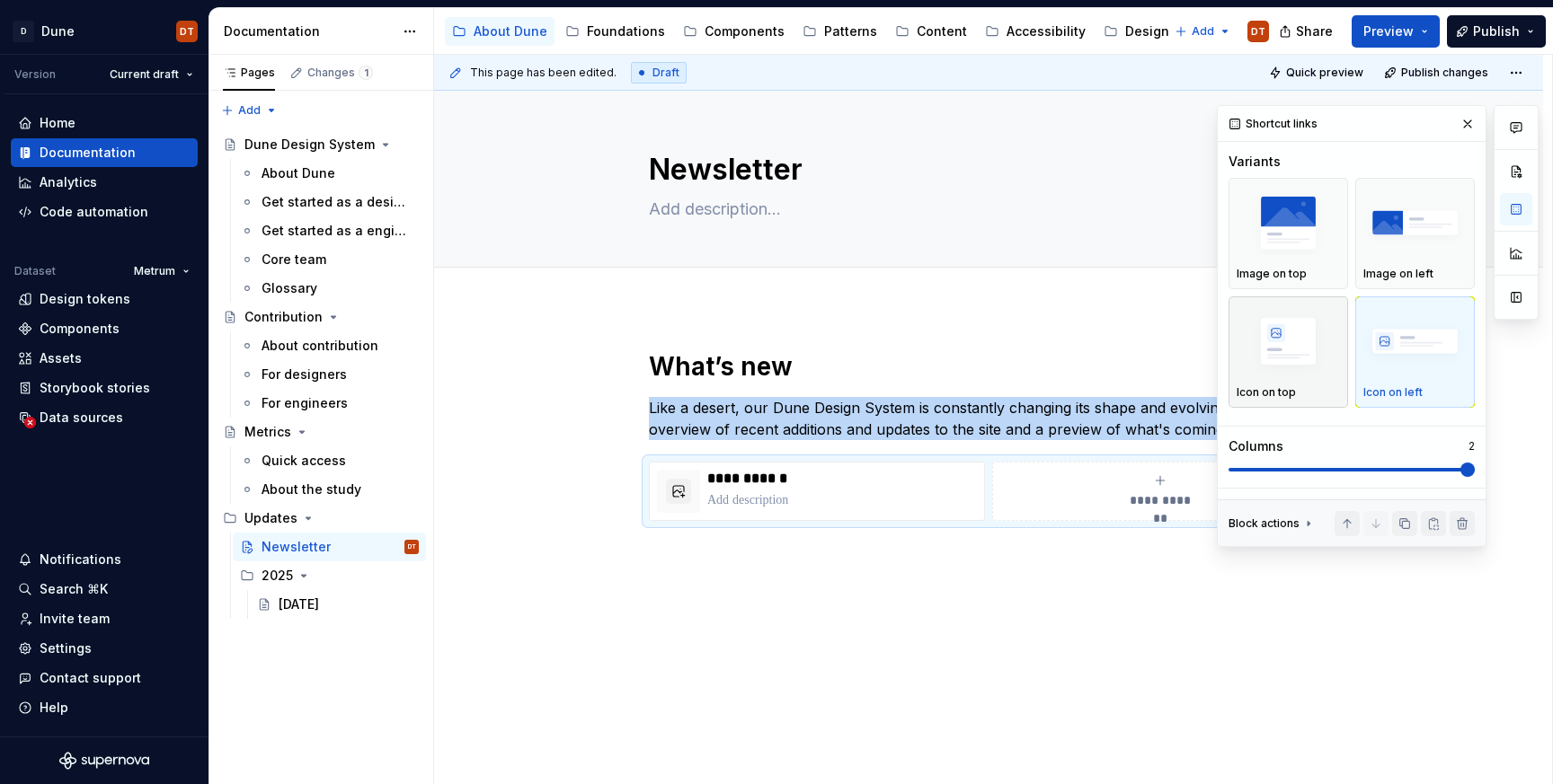
click at [1307, 349] on img "button" at bounding box center [1288, 342] width 103 height 66
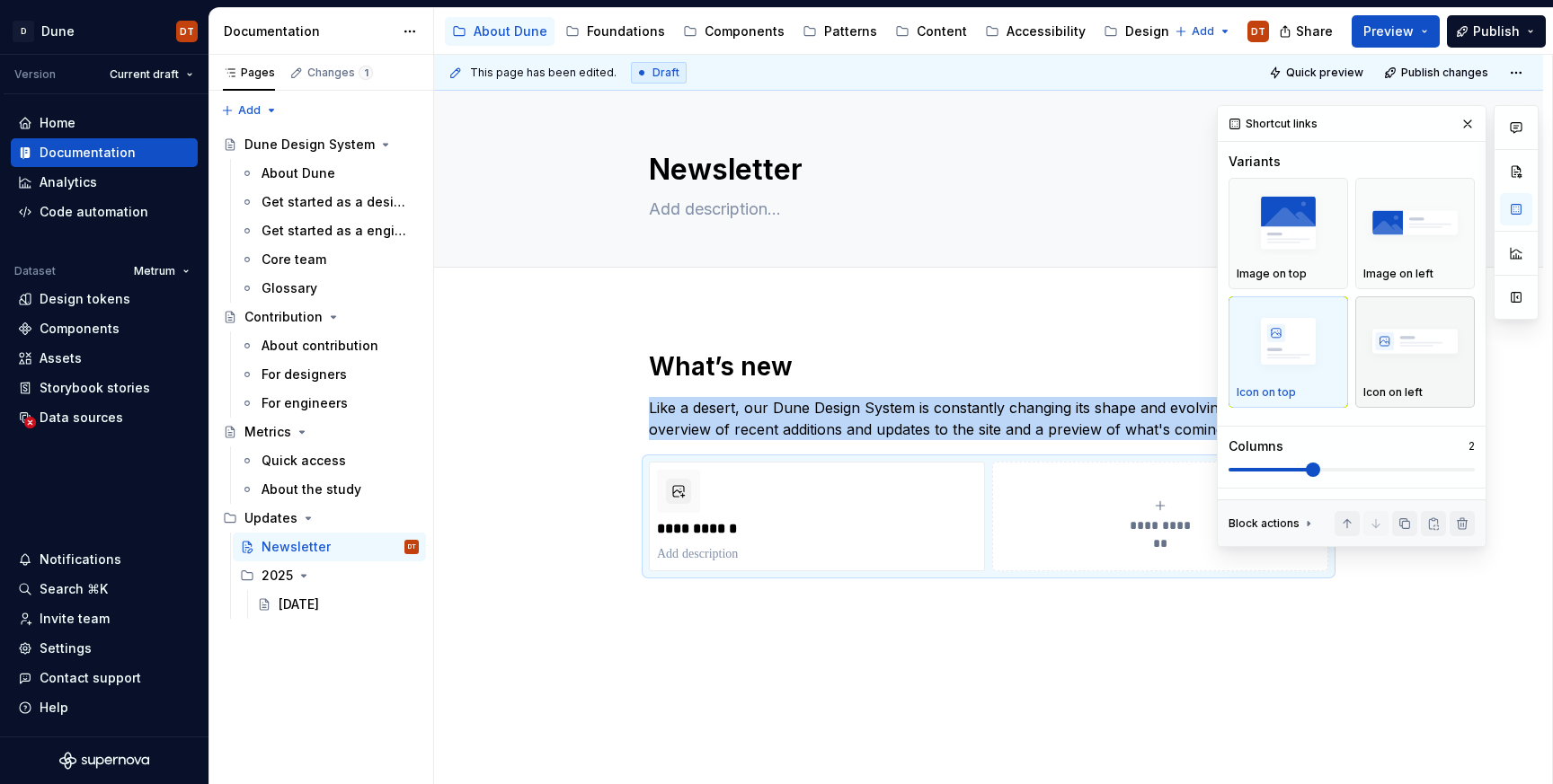
click at [1409, 313] on img "button" at bounding box center [1414, 342] width 103 height 66
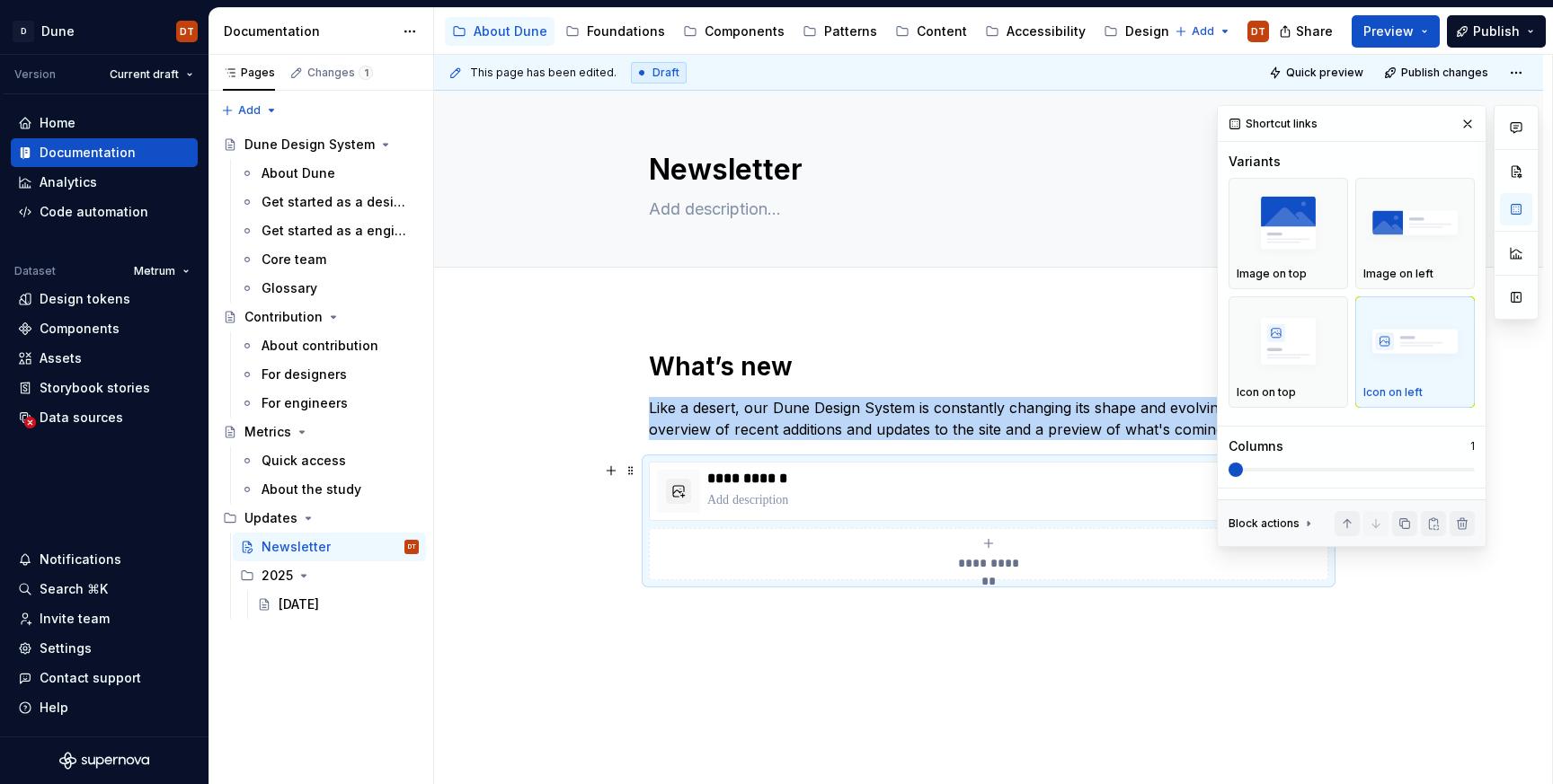
click at [1234, 471] on span at bounding box center [1236, 470] width 15 height 15
click at [1469, 467] on span at bounding box center [1352, 470] width 247 height 15
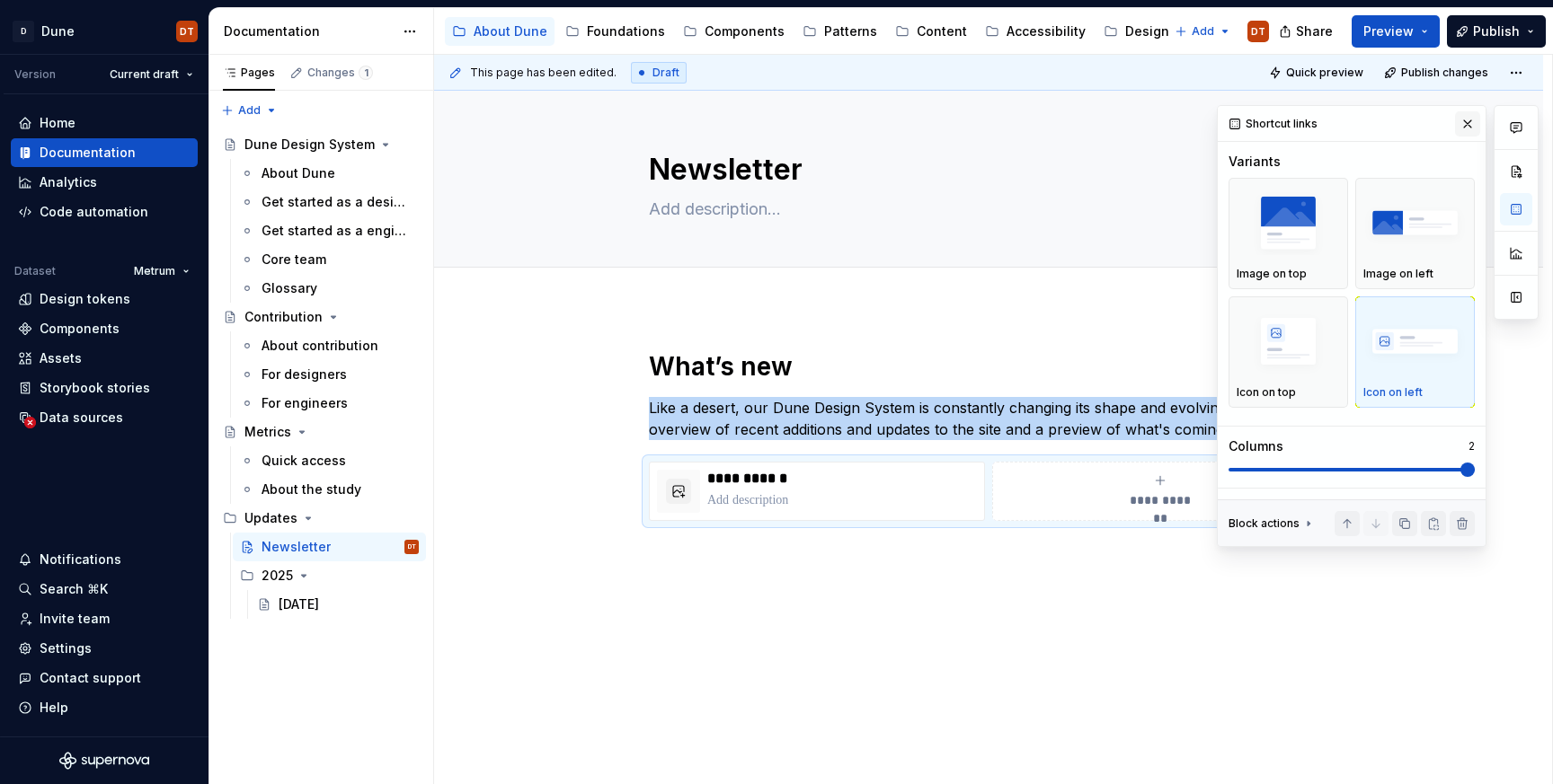
click at [1467, 123] on button "button" at bounding box center [1467, 124] width 26 height 26
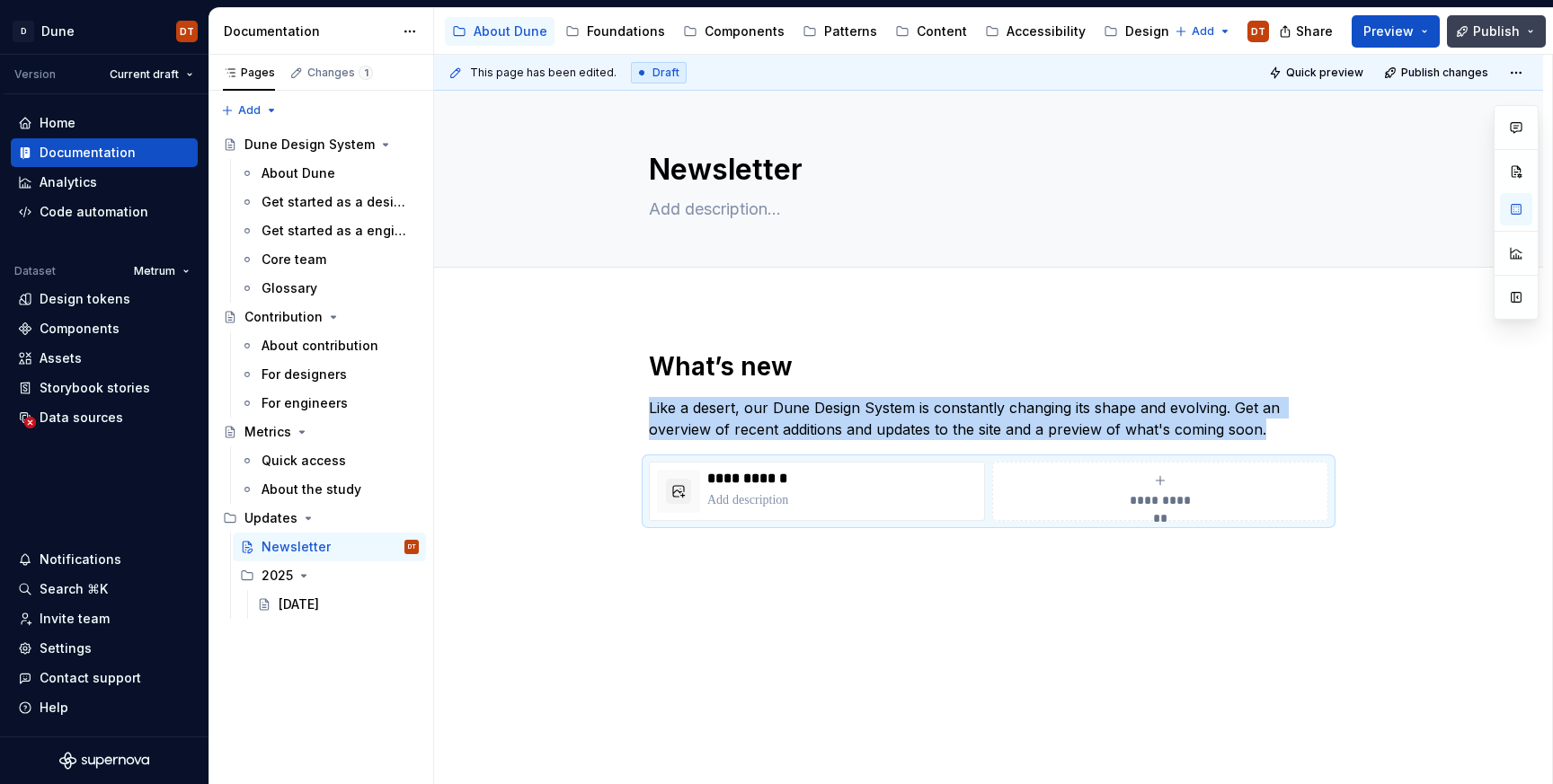
click at [1484, 32] on span "Publish" at bounding box center [1497, 31] width 47 height 18
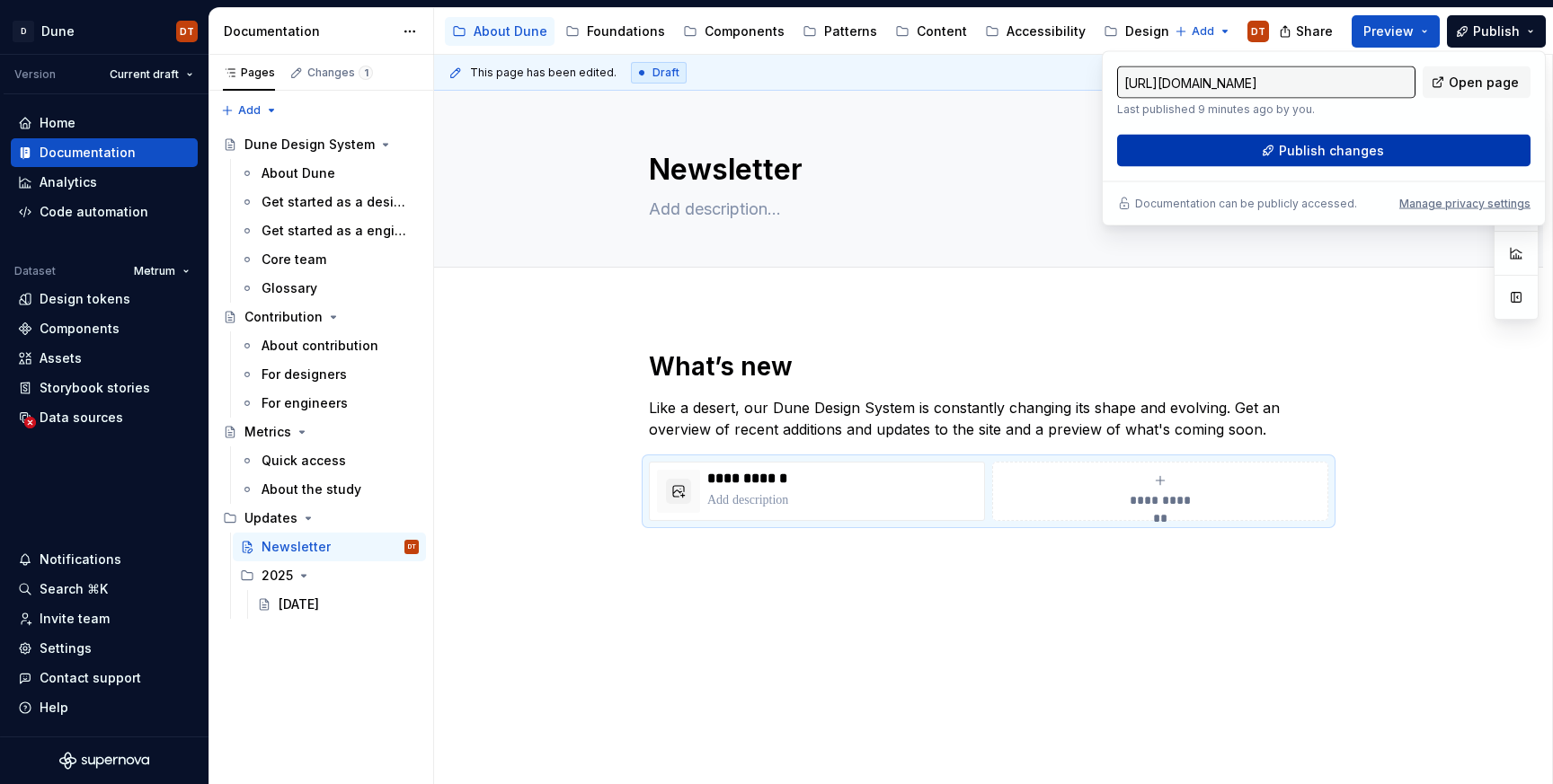
click at [1338, 155] on span "Publish changes" at bounding box center [1331, 150] width 105 height 18
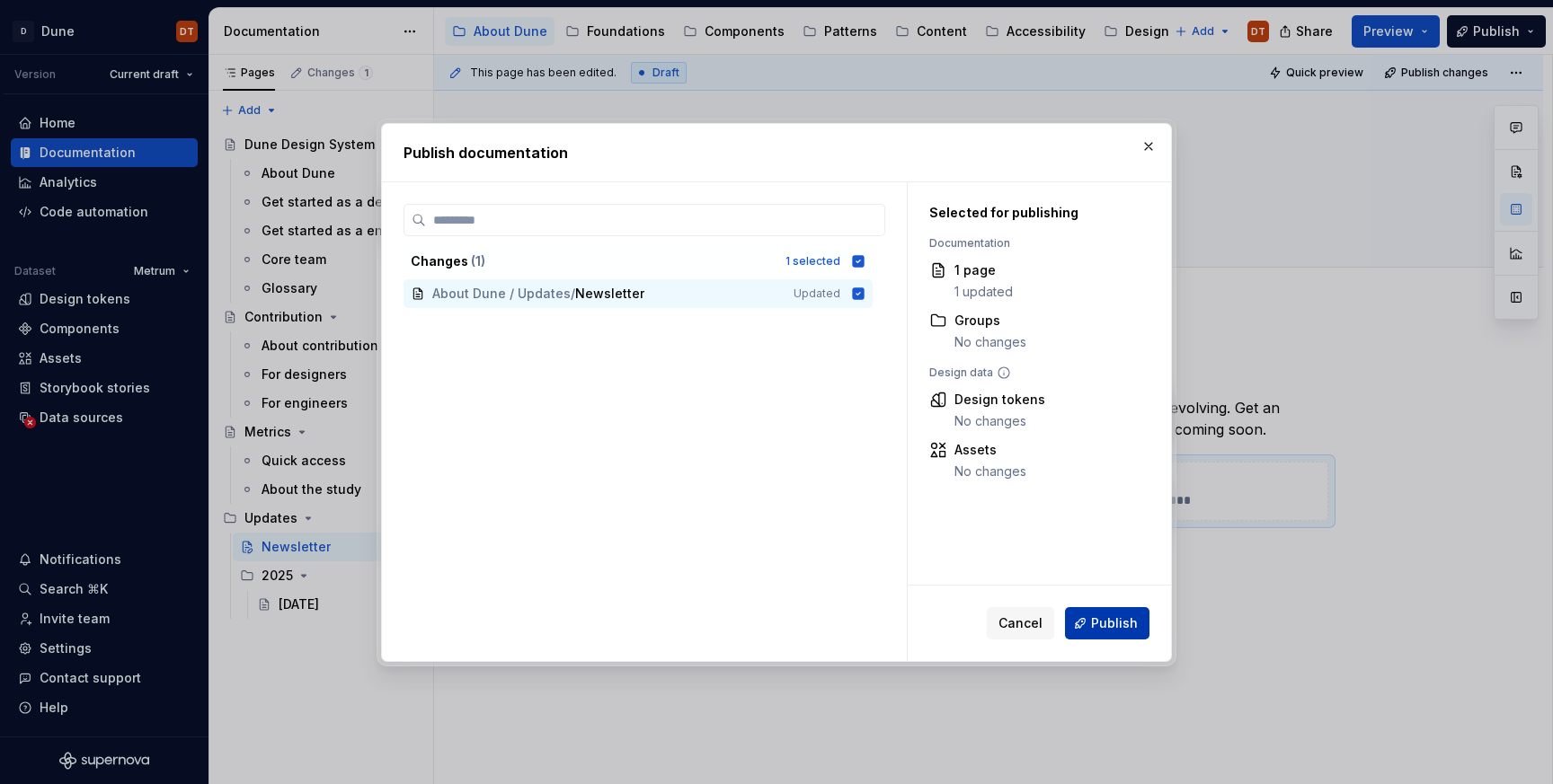
click at [1109, 623] on span "Publish" at bounding box center [1115, 623] width 47 height 18
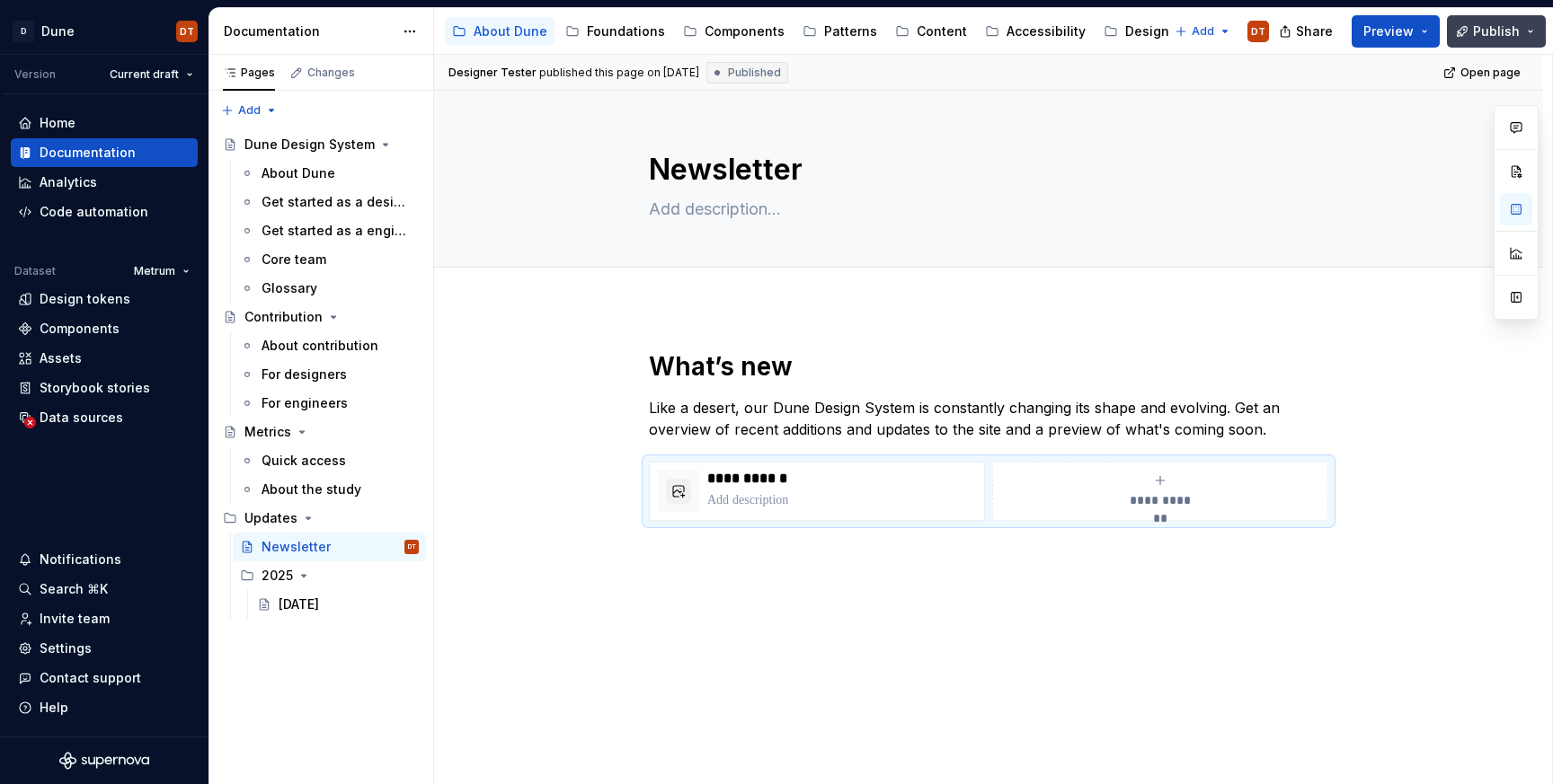
click at [1530, 29] on button "Publish" at bounding box center [1496, 31] width 99 height 32
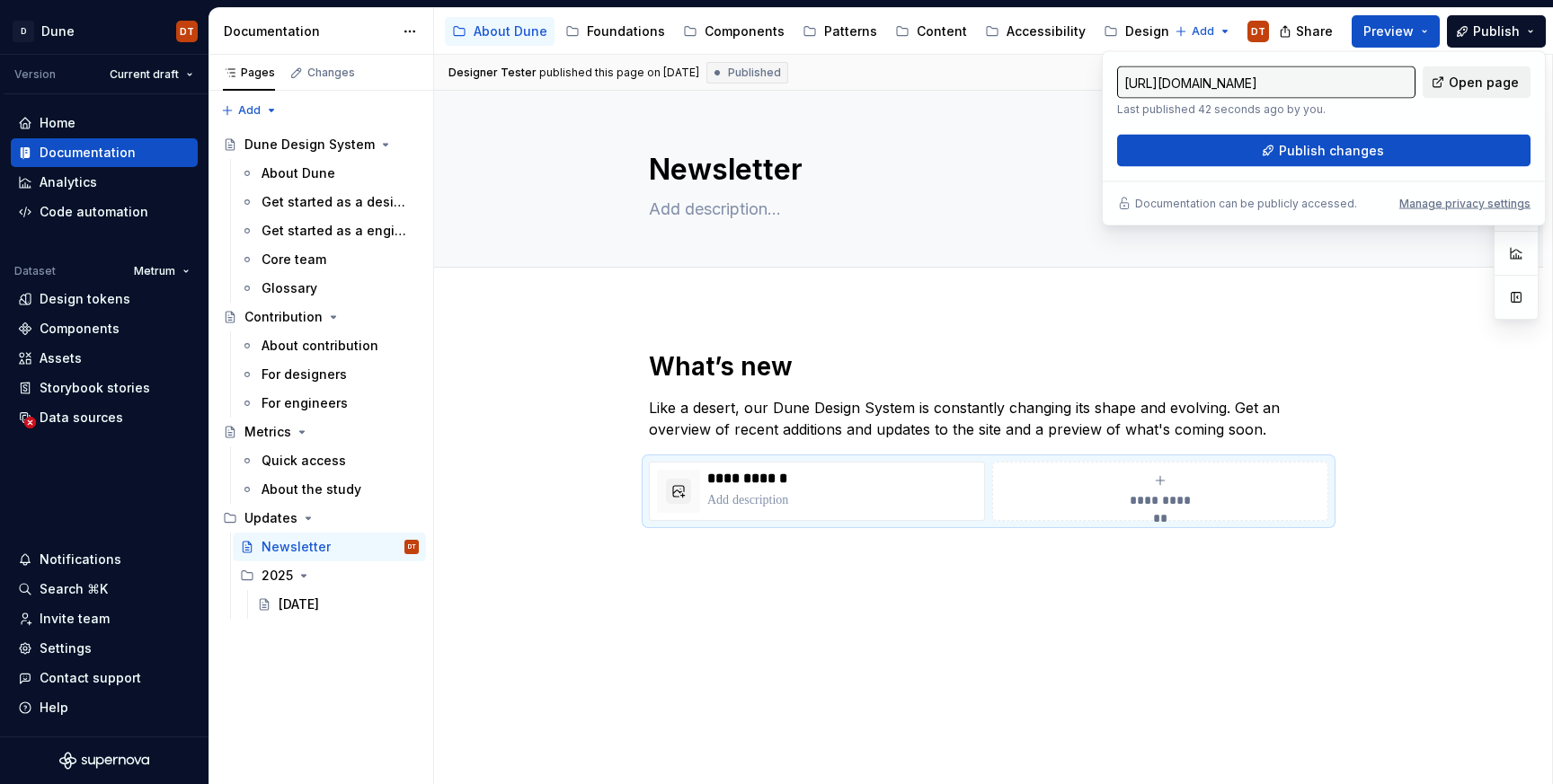
click at [1489, 80] on span "Open page" at bounding box center [1483, 83] width 70 height 18
type textarea "*"
